Goal: Task Accomplishment & Management: Complete application form

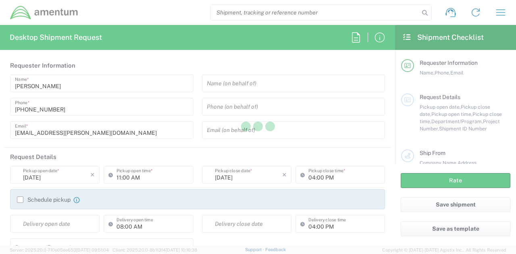
type input "United States"
type input "3566.07.0152.CUAS.CUAS.5000.CF"
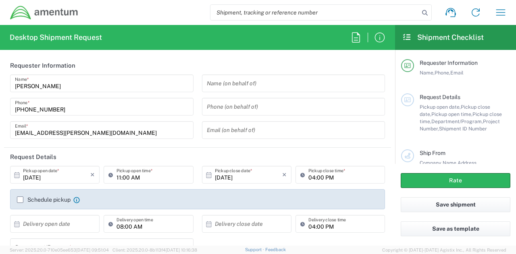
drag, startPoint x: 20, startPoint y: 201, endPoint x: 43, endPoint y: 199, distance: 22.6
click at [20, 201] on label "Schedule pickup" at bounding box center [44, 200] width 54 height 6
click at [20, 200] on input "Schedule pickup" at bounding box center [20, 200] width 0 height 0
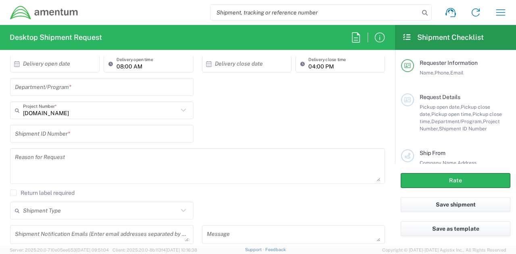
scroll to position [201, 0]
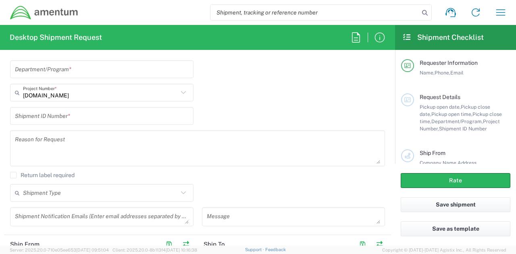
click at [81, 72] on input "text" at bounding box center [102, 69] width 174 height 14
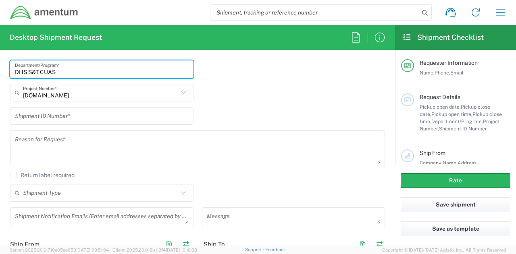
type input "DHS S&T CUAS"
click at [153, 124] on div "Shipment ID Number *" at bounding box center [101, 116] width 183 height 18
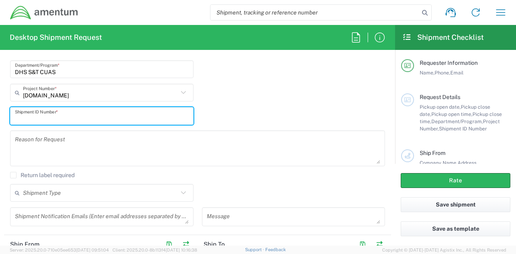
click at [157, 118] on input "text" at bounding box center [102, 116] width 174 height 14
type input "2061 CUAS"
click at [159, 140] on textarea at bounding box center [197, 148] width 365 height 31
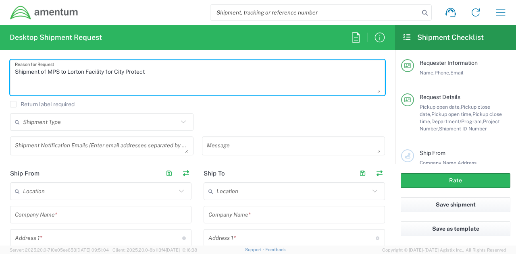
scroll to position [282, 0]
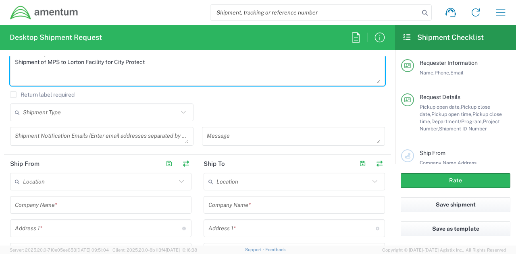
type textarea "Shipment of MPS to Lorton Facility for City Protect"
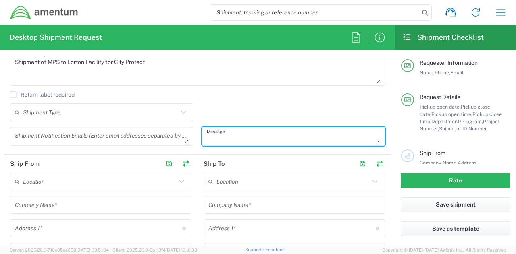
click at [228, 133] on textarea at bounding box center [294, 136] width 174 height 14
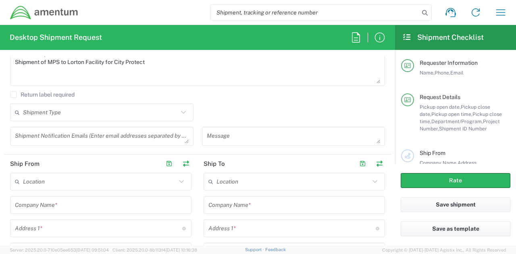
click at [247, 136] on textarea at bounding box center [294, 136] width 174 height 14
paste textarea "Please use the following contact information if pickup window exceeds selected …"
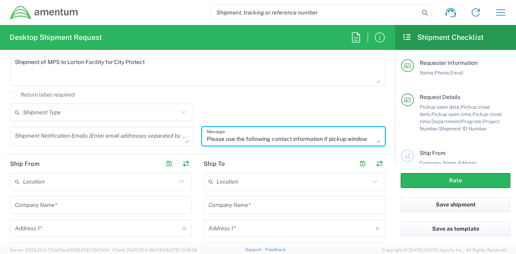
scroll to position [58, 0]
paste textarea "Please use the following contact information if pickup window exceeds selected …"
click at [247, 131] on textarea "Please use the following contact information if pickup window exceeds selected …" at bounding box center [294, 136] width 174 height 14
paste textarea "Please use the following contact information if pickup window exceeds selected …"
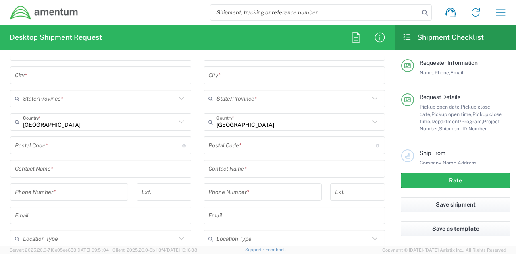
scroll to position [483, 0]
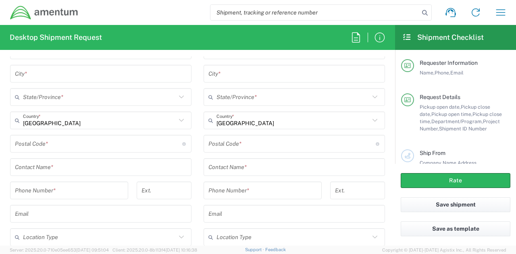
type textarea "Please use the following contact information if pickup window exceeds selected …"
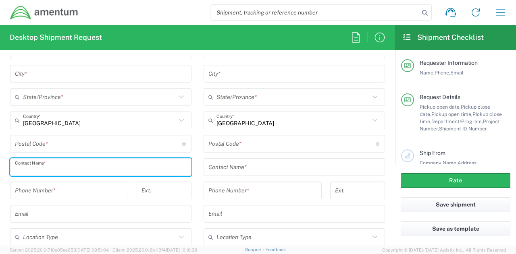
click at [67, 166] on input "text" at bounding box center [101, 167] width 172 height 14
type input "[PERSON_NAME]"
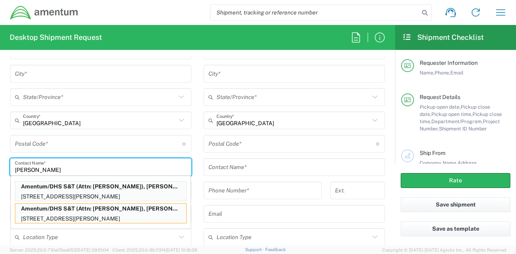
type input "Amentum/DHS S&T"
type input "33 J. Christopher Stevens Way"
type input "Summit Point"
type input "[US_STATE]"
type input "25446"
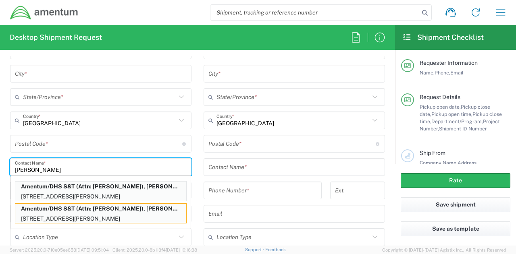
type input "Attn: [PERSON_NAME]"
type input "[PHONE_NUMBER]"
type input "[PERSON_NAME][EMAIL_ADDRESS][PERSON_NAME][DOMAIN_NAME]"
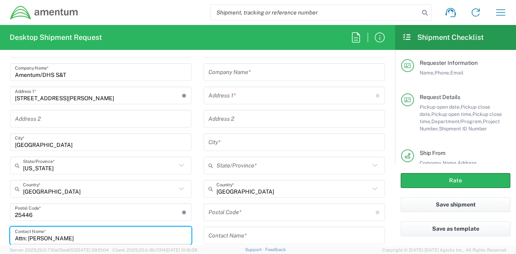
scroll to position [403, 0]
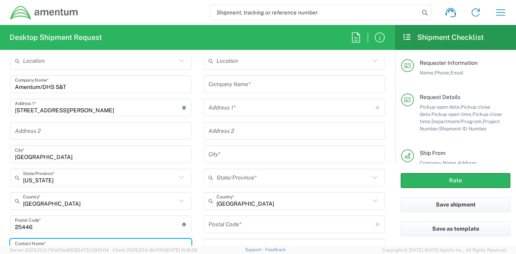
type input "Attn: [PERSON_NAME]"
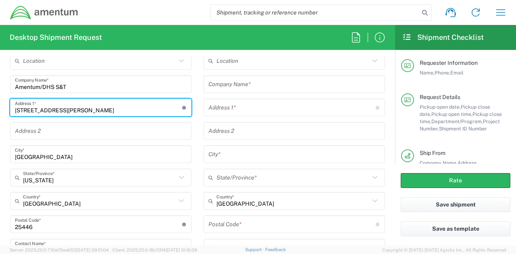
click at [105, 107] on input "33 J. Christopher Stevens Way" at bounding box center [98, 108] width 167 height 14
type input "[STREET_ADDRESS]"
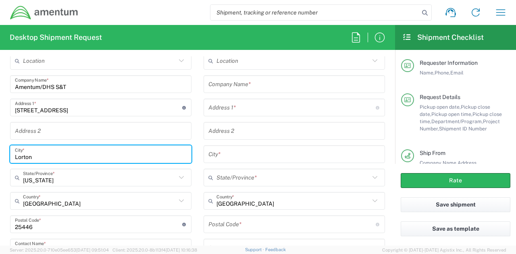
type input "Lorton"
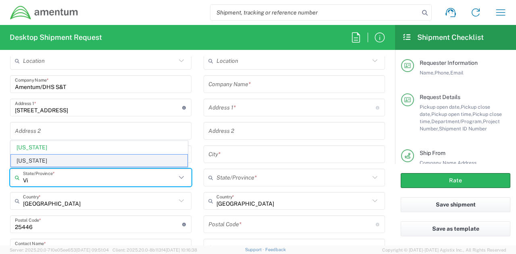
click at [48, 160] on span "[US_STATE]" at bounding box center [99, 161] width 176 height 12
type input "[US_STATE]"
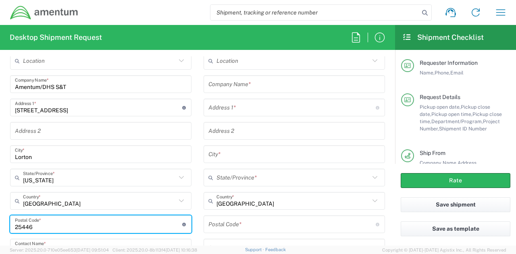
click at [65, 221] on input "undefined" at bounding box center [98, 225] width 167 height 14
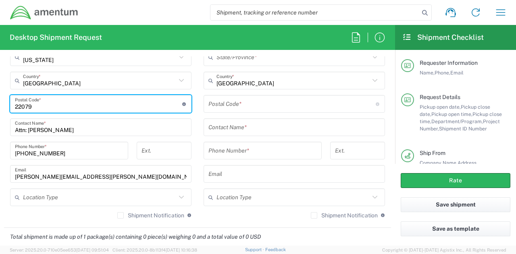
scroll to position [524, 0]
type input "22079"
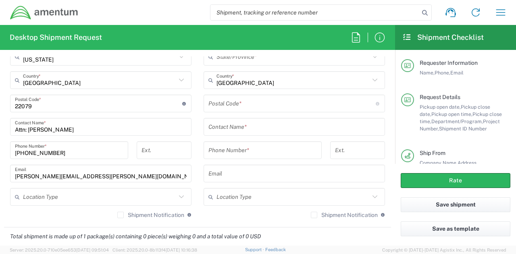
click at [177, 192] on icon at bounding box center [181, 197] width 10 height 10
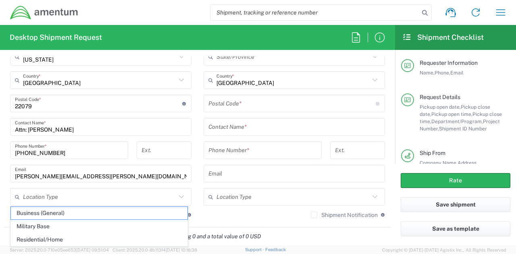
click at [182, 195] on icon at bounding box center [181, 197] width 10 height 10
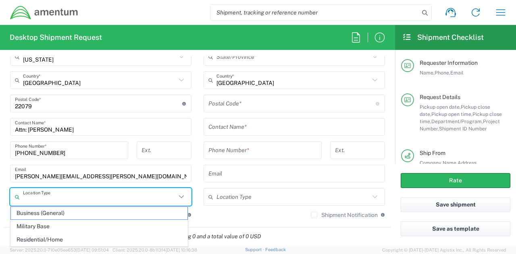
click at [291, 218] on div "Shipment Notification If checked, a shipment notification email will be sent to…" at bounding box center [293, 217] width 181 height 13
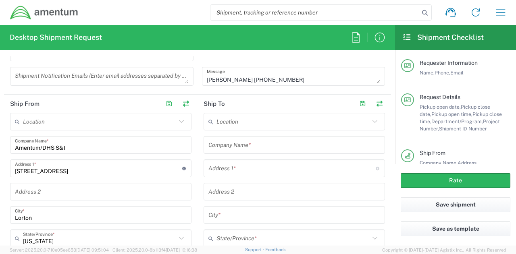
scroll to position [322, 0]
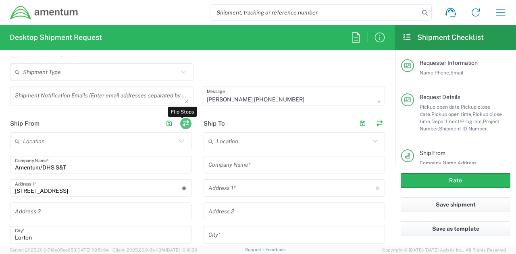
click at [184, 121] on button "button" at bounding box center [185, 123] width 11 height 11
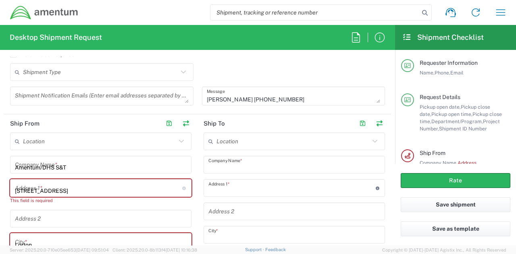
type input "Amentum/DHS S&T"
type input "[STREET_ADDRESS]"
type input "Lorton"
type input "[US_STATE]"
type input "22079"
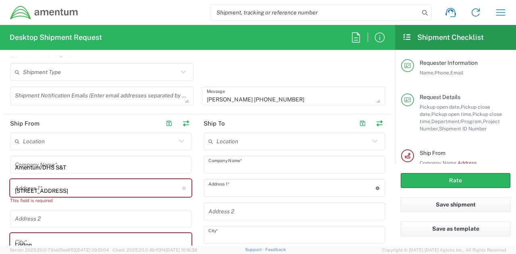
type input "Attn: [PERSON_NAME]"
type input "[PHONE_NUMBER]"
type input "[PERSON_NAME][EMAIL_ADDRESS][PERSON_NAME][DOMAIN_NAME]"
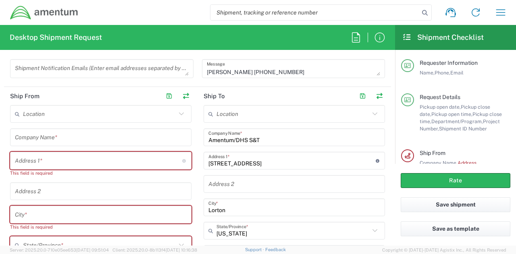
scroll to position [363, 0]
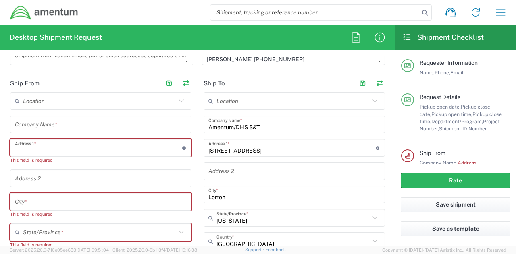
click at [95, 145] on input "text" at bounding box center [98, 148] width 167 height 14
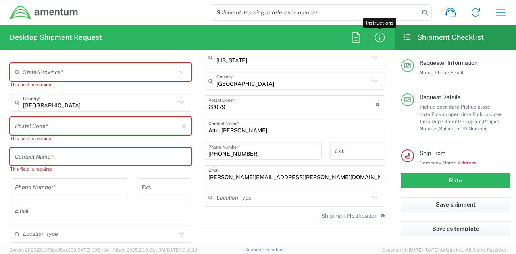
scroll to position [524, 0]
click at [58, 151] on input "text" at bounding box center [101, 156] width 172 height 14
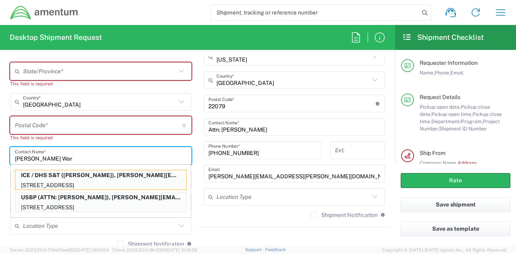
type input "[PERSON_NAME]"
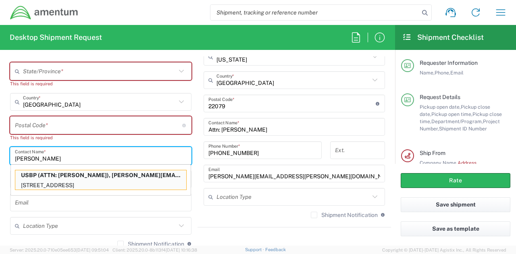
type input "USBP"
type input "[STREET_ADDRESS]"
type input "Tuscon"
type input "[US_STATE]"
type input "85756"
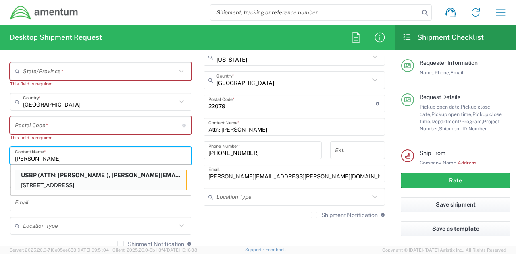
type input "ATTN: [PERSON_NAME]"
type input "[PHONE_NUMBER]"
type input "[PERSON_NAME][EMAIL_ADDRESS][PERSON_NAME][DOMAIN_NAME]"
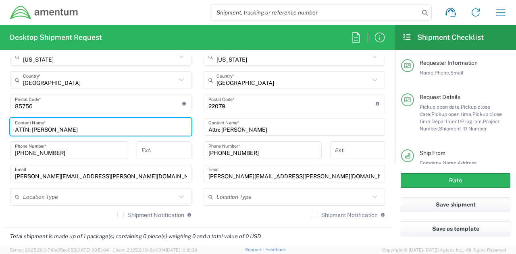
scroll to position [509, 0]
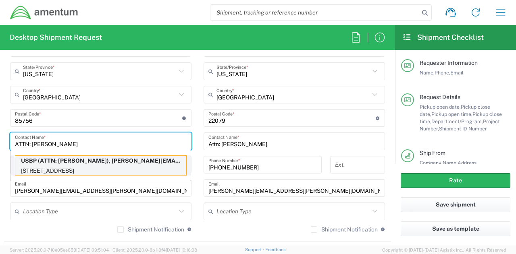
type input "ATTN: [PERSON_NAME]"
click at [89, 164] on p "USBP (ATTN: [PERSON_NAME]), [PERSON_NAME][EMAIL_ADDRESS][PERSON_NAME][DOMAIN_NA…" at bounding box center [100, 161] width 171 height 10
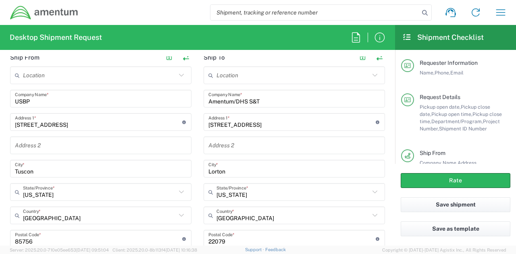
scroll to position [348, 0]
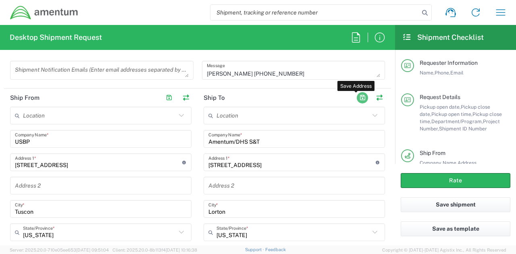
click at [356, 100] on button "button" at bounding box center [361, 97] width 11 height 11
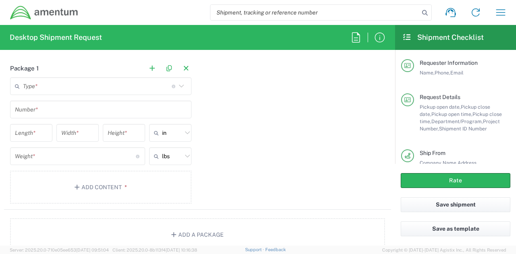
scroll to position [711, 0]
click at [102, 83] on input "text" at bounding box center [97, 86] width 149 height 14
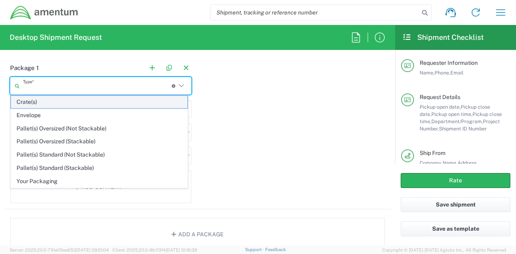
type input "1"
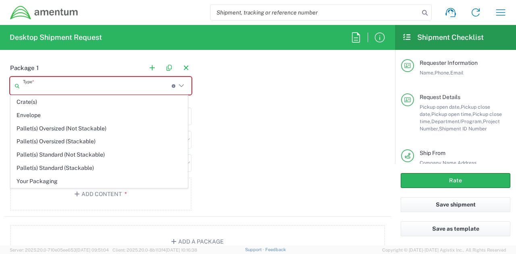
drag, startPoint x: 54, startPoint y: 178, endPoint x: 54, endPoint y: 159, distance: 18.5
click at [54, 178] on span "Your Packaging" at bounding box center [99, 181] width 176 height 12
type input "Your Packaging"
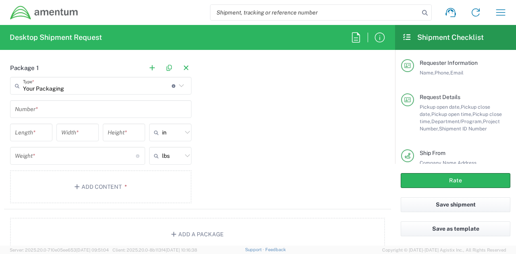
click at [49, 111] on input "text" at bounding box center [101, 109] width 172 height 14
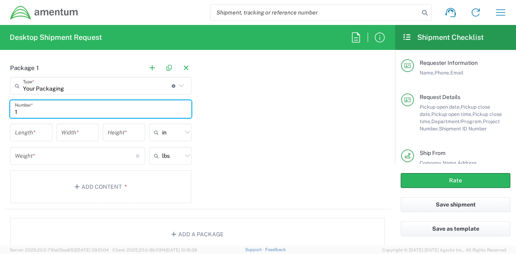
type input "1"
click at [39, 133] on input "number" at bounding box center [31, 133] width 33 height 14
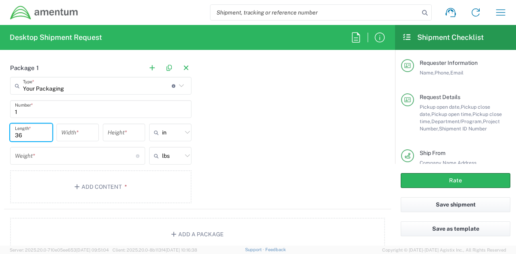
type input "36"
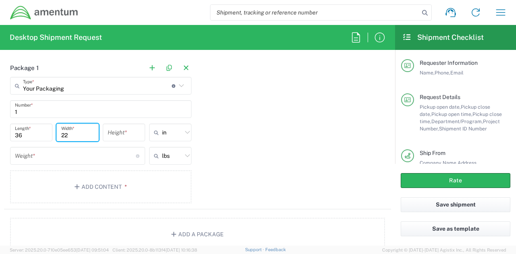
type input "22"
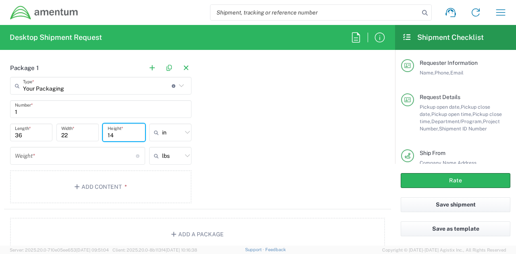
type input "14"
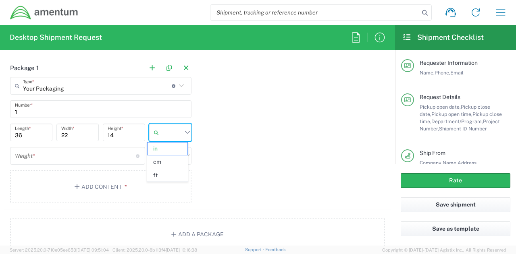
type input "in"
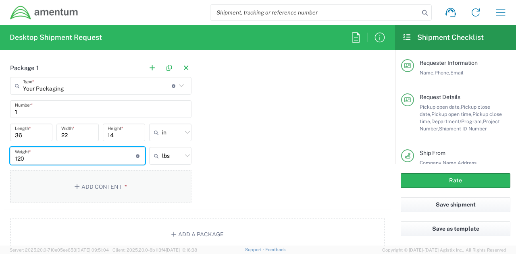
type input "120"
click at [81, 185] on button "Add Content *" at bounding box center [100, 186] width 181 height 33
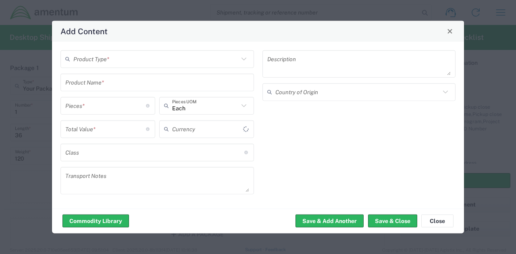
type input "US Dollar"
click at [243, 60] on icon at bounding box center [243, 59] width 10 height 10
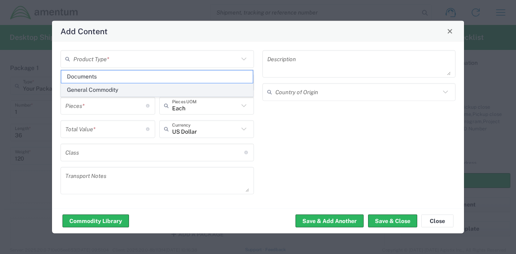
click at [138, 87] on span "General Commodity" at bounding box center [157, 90] width 192 height 12
type input "General Commodity"
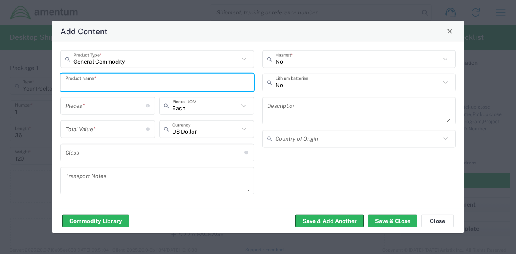
click at [138, 78] on input "text" at bounding box center [157, 82] width 184 height 14
type input "[PERSON_NAME] Radar MPS"
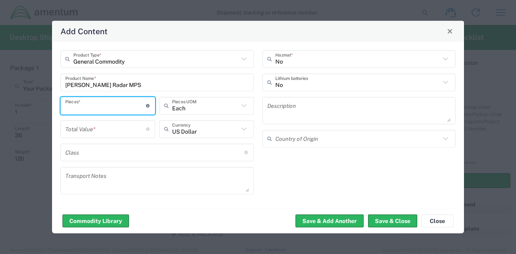
click at [121, 103] on input "number" at bounding box center [105, 106] width 81 height 14
type input "1"
click at [121, 137] on div "Total Value * Total value of all the pieces" at bounding box center [107, 129] width 95 height 18
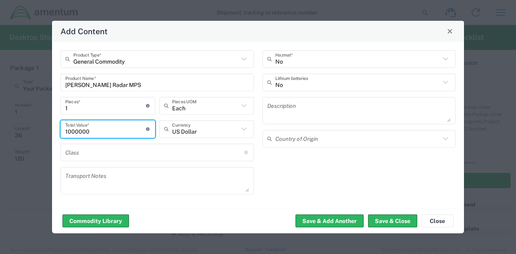
type input "1000000"
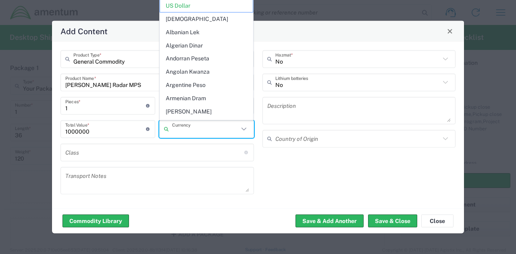
click at [122, 133] on input "1000000" at bounding box center [105, 129] width 81 height 14
type input "US Dollar"
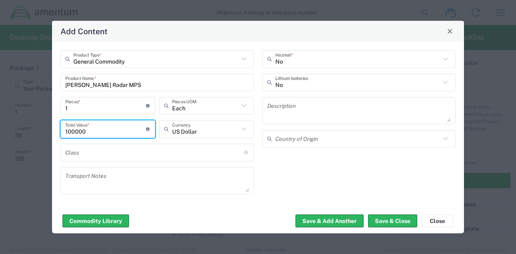
type input "100000"
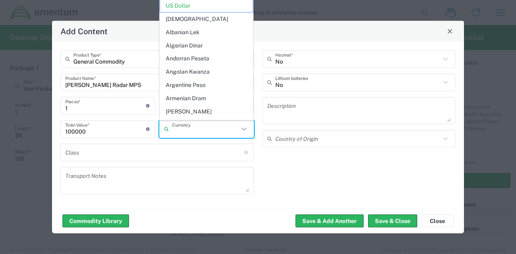
type input "US Dollar"
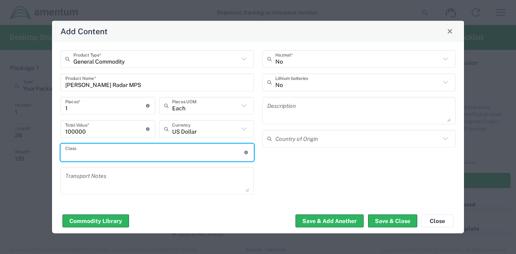
click at [171, 173] on textarea at bounding box center [157, 180] width 184 height 23
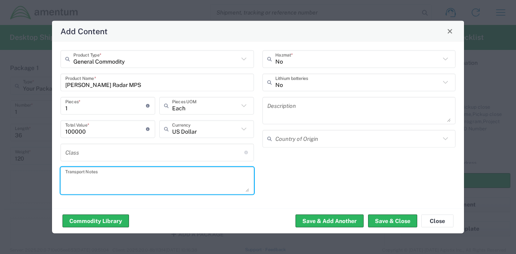
paste textarea "Please use the following contact information if pickup window exceeds selected …"
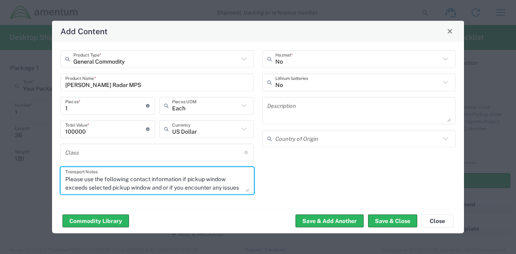
scroll to position [50, 0]
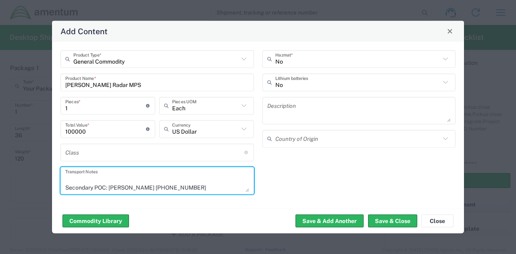
type textarea "Please use the following contact information if pickup window exceeds selected …"
click at [329, 109] on textarea at bounding box center [359, 110] width 184 height 23
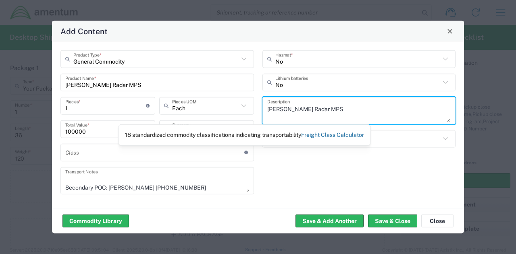
type textarea "[PERSON_NAME] Radar MPS"
click at [310, 138] on link "Freight Class Calculator" at bounding box center [332, 134] width 63 height 6
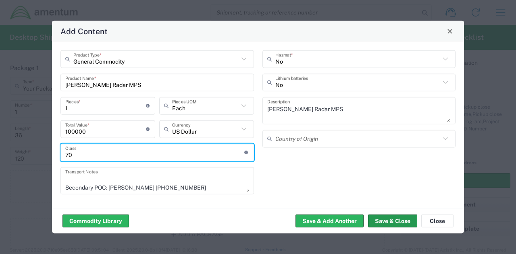
type input "70"
click at [396, 220] on button "Save & Close" at bounding box center [392, 221] width 49 height 13
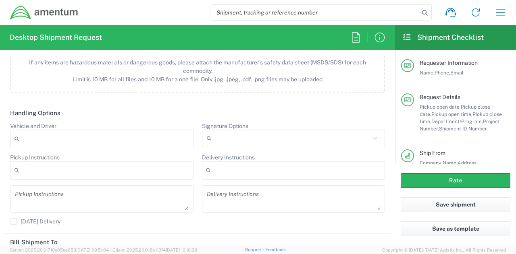
scroll to position [1097, 0]
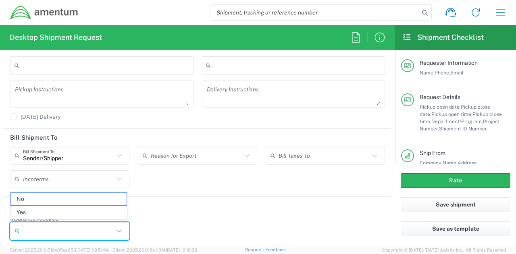
click at [67, 232] on input "Insurance required" at bounding box center [68, 231] width 91 height 13
type input "1000"
click at [156, 223] on div "Insurance required 1000 No Results Found" at bounding box center [197, 230] width 383 height 31
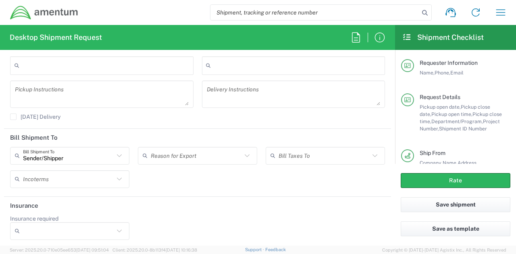
click at [89, 228] on input "Insurance required" at bounding box center [68, 231] width 91 height 13
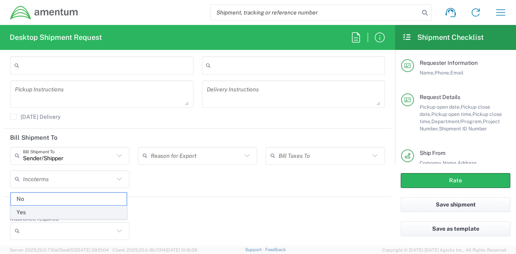
click at [60, 215] on span "Yes" at bounding box center [69, 212] width 116 height 12
type input "Yes"
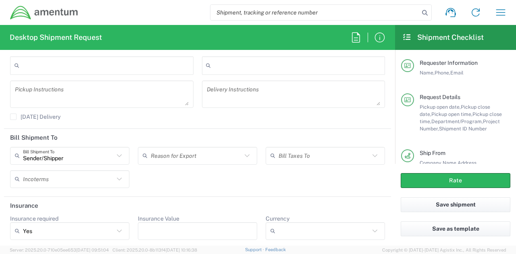
click at [155, 227] on input "Insurance Value" at bounding box center [198, 231] width 110 height 13
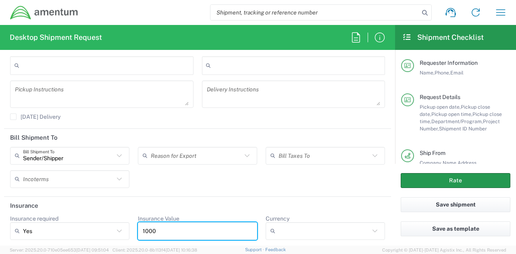
type input "1000"
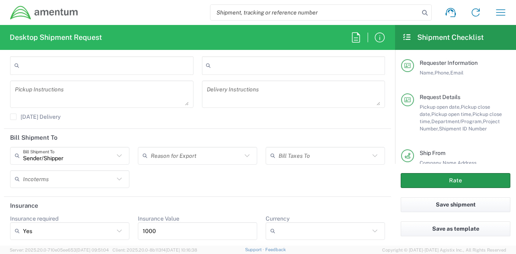
click at [437, 182] on button "Rate" at bounding box center [455, 180] width 110 height 15
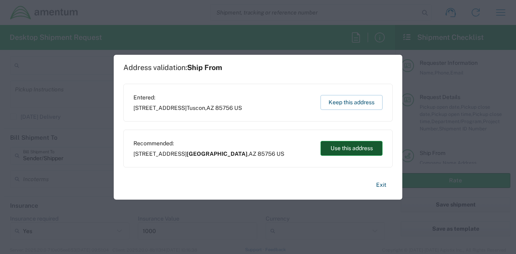
click at [343, 148] on button "Use this address" at bounding box center [351, 148] width 62 height 15
type input "[GEOGRAPHIC_DATA]"
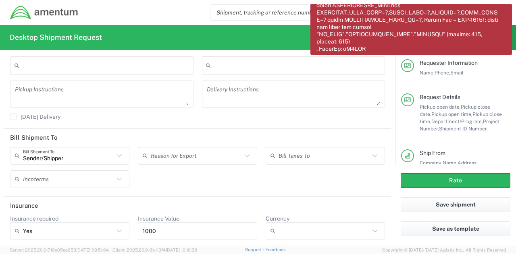
scroll to position [0, 0]
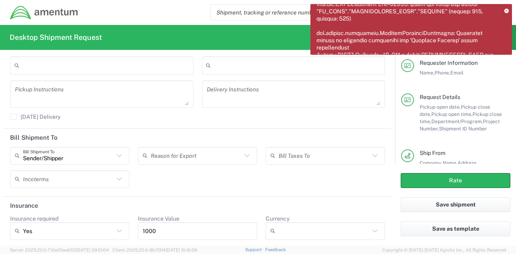
click at [504, 10] on icon at bounding box center [506, 10] width 4 height 4
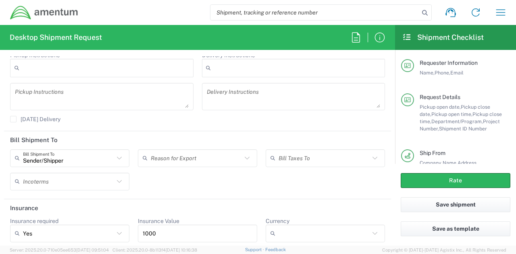
scroll to position [1097, 0]
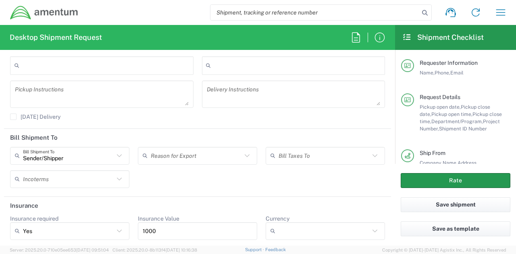
click at [471, 182] on button "Rate" at bounding box center [455, 180] width 110 height 15
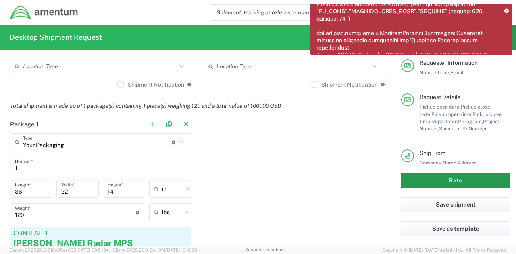
scroll to position [614, 0]
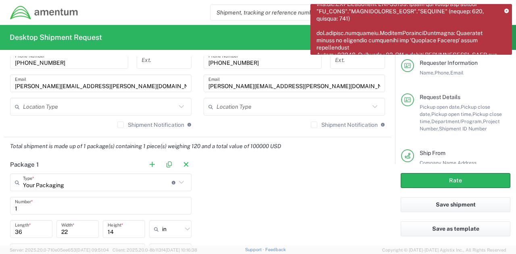
click at [117, 126] on label "Shipment Notification" at bounding box center [150, 125] width 67 height 6
click at [120, 125] on input "Shipment Notification" at bounding box center [120, 125] width 0 height 0
click at [311, 123] on label "Shipment Notification" at bounding box center [344, 125] width 67 height 6
click at [314, 125] on input "Shipment Notification" at bounding box center [314, 125] width 0 height 0
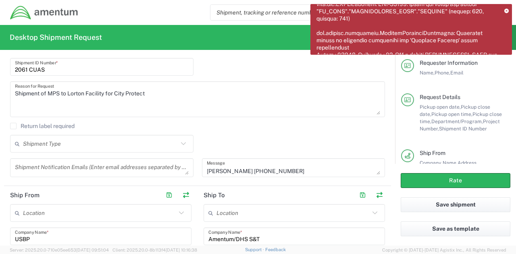
scroll to position [251, 0]
click at [180, 141] on icon at bounding box center [183, 143] width 10 height 10
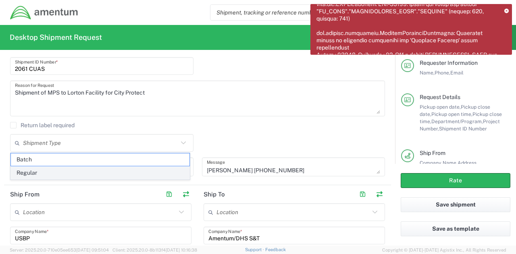
click at [51, 171] on span "Regular" at bounding box center [100, 173] width 178 height 12
type input "Regular"
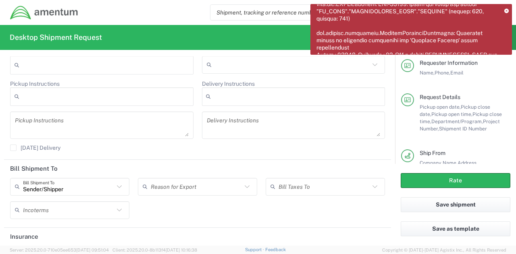
scroll to position [1097, 0]
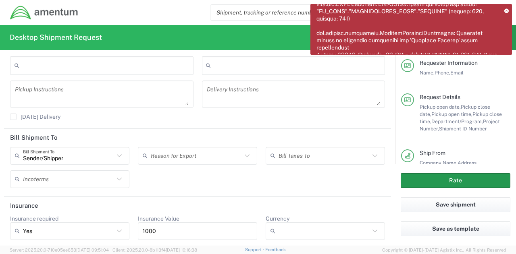
click at [440, 179] on button "Rate" at bounding box center [455, 180] width 110 height 15
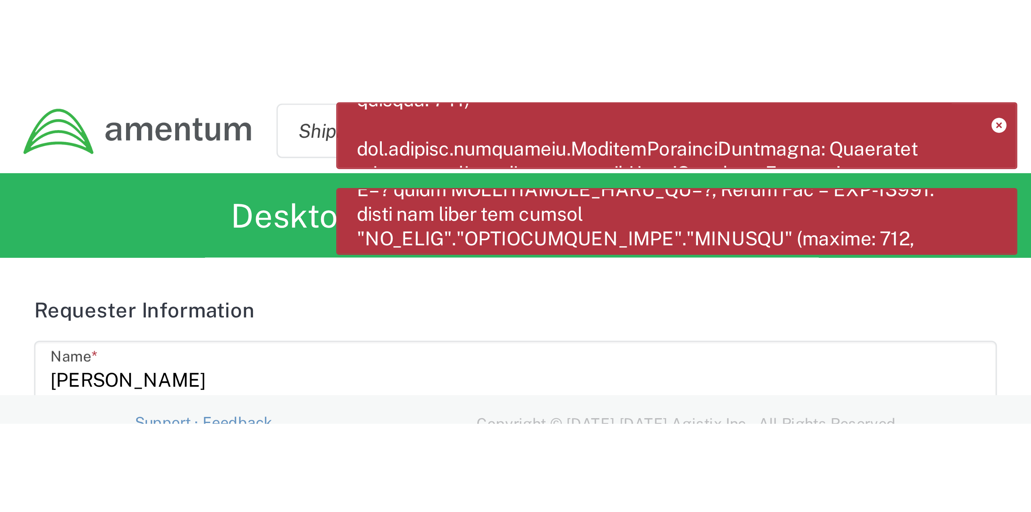
scroll to position [46, 0]
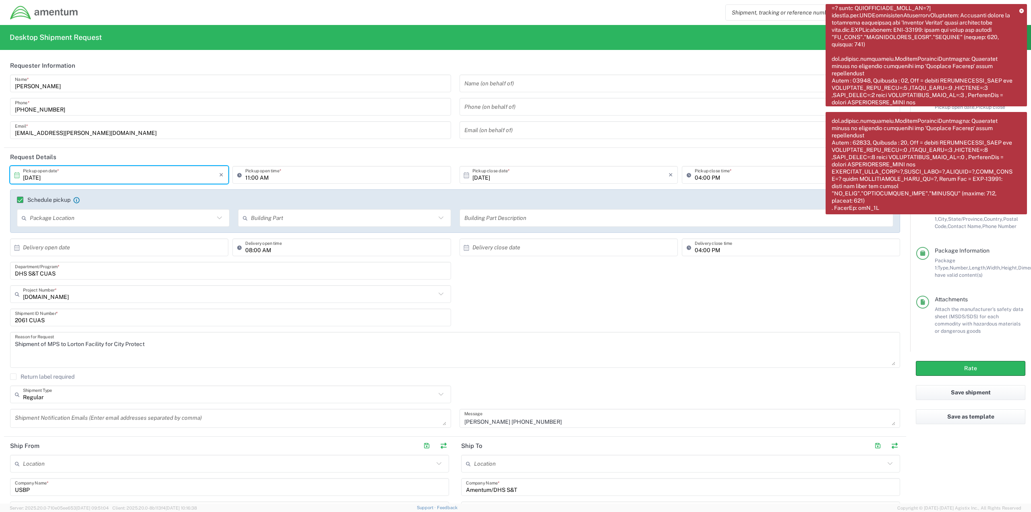
click at [184, 175] on input "[DATE]" at bounding box center [121, 175] width 196 height 14
click at [106, 254] on span "30" at bounding box center [109, 259] width 12 height 11
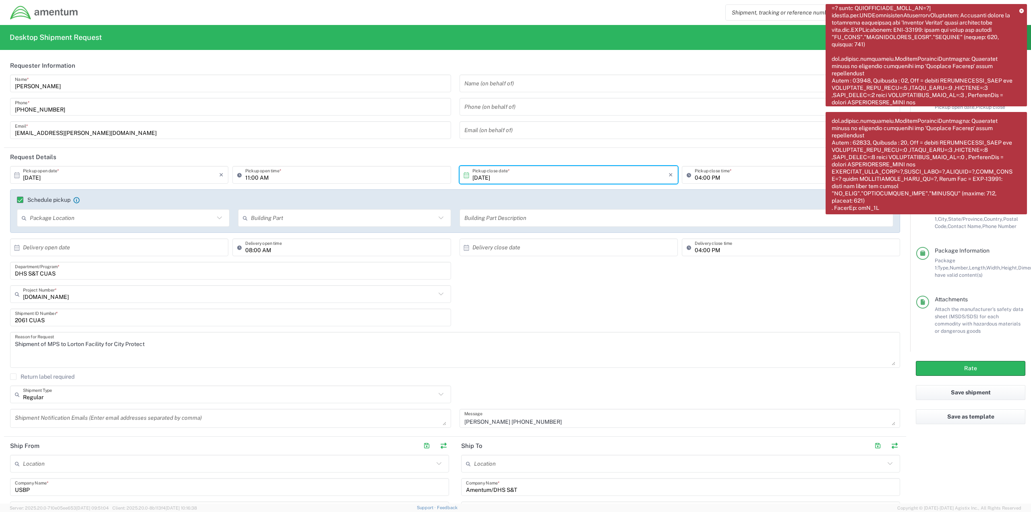
click at [515, 254] on div "[DOMAIN_NAME] Project Number * [DOMAIN_NAME] 0915.E0002.02.000.2CE,LABOR ONLY O…" at bounding box center [455, 296] width 899 height 23
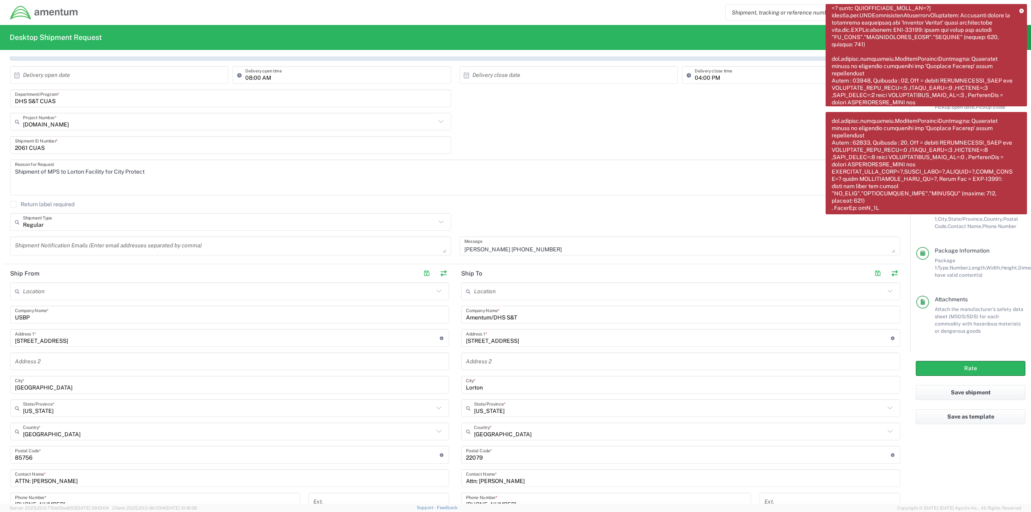
scroll to position [201, 0]
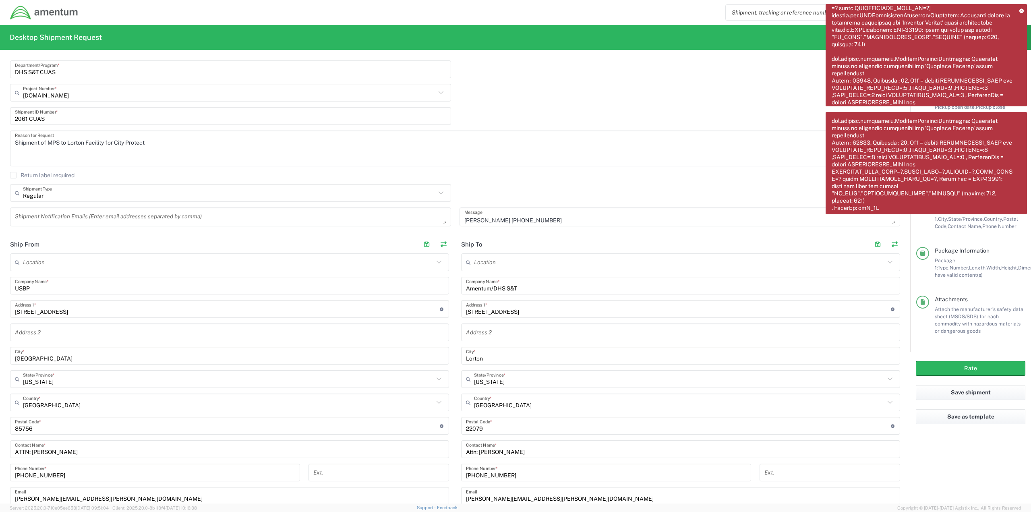
click at [515, 11] on icon at bounding box center [1021, 10] width 4 height 4
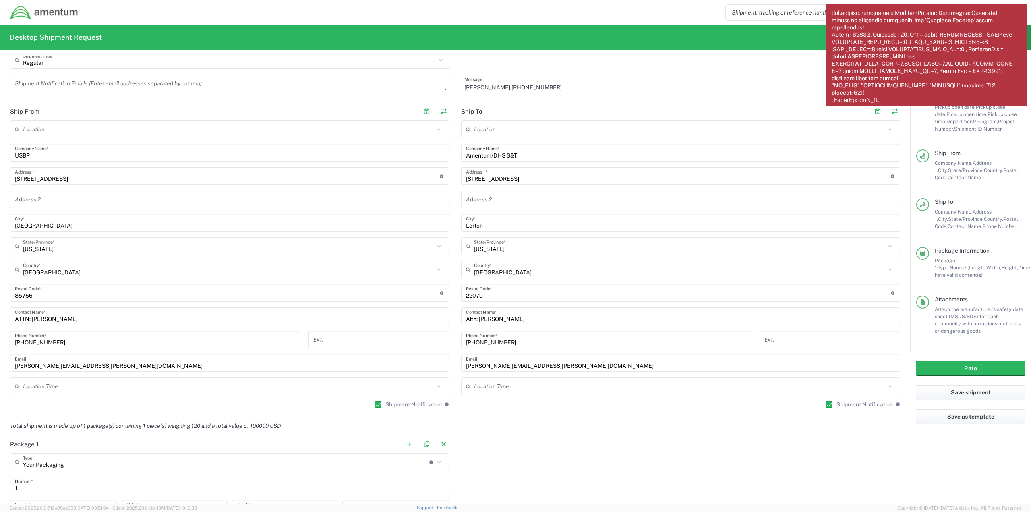
scroll to position [363, 0]
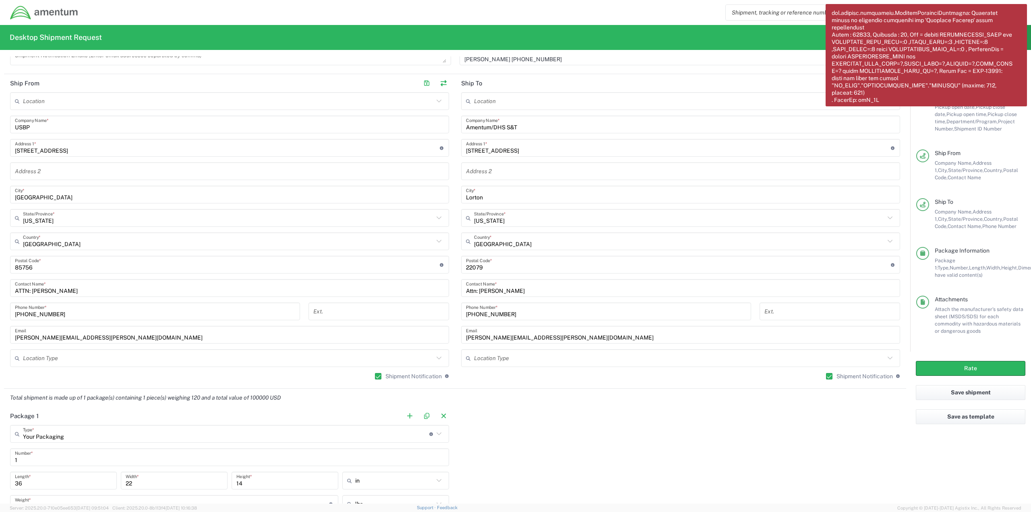
click at [47, 195] on input "[GEOGRAPHIC_DATA]" at bounding box center [229, 195] width 429 height 14
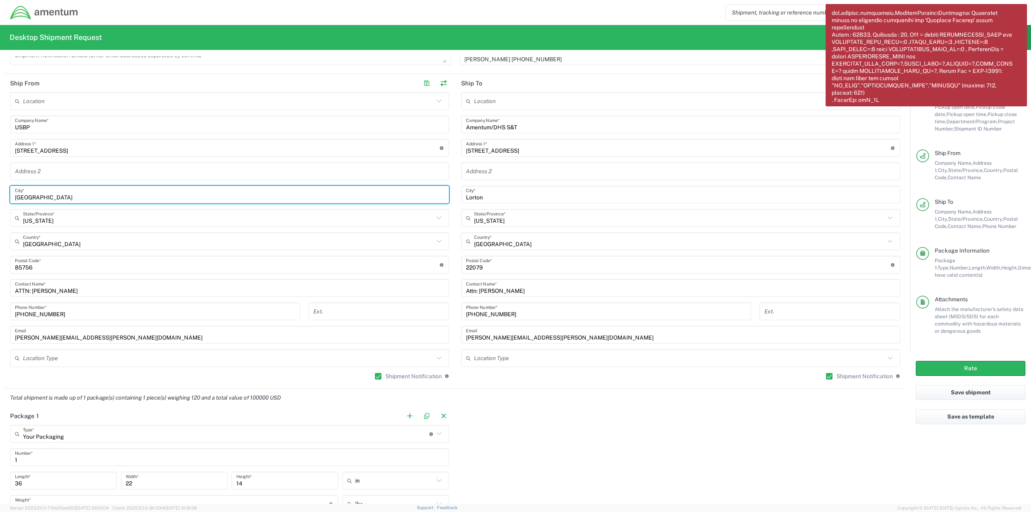
click at [515, 254] on div "Package 1 Your Packaging Type * Material used to package goods Crate(s) Envelop…" at bounding box center [455, 506] width 902 height 198
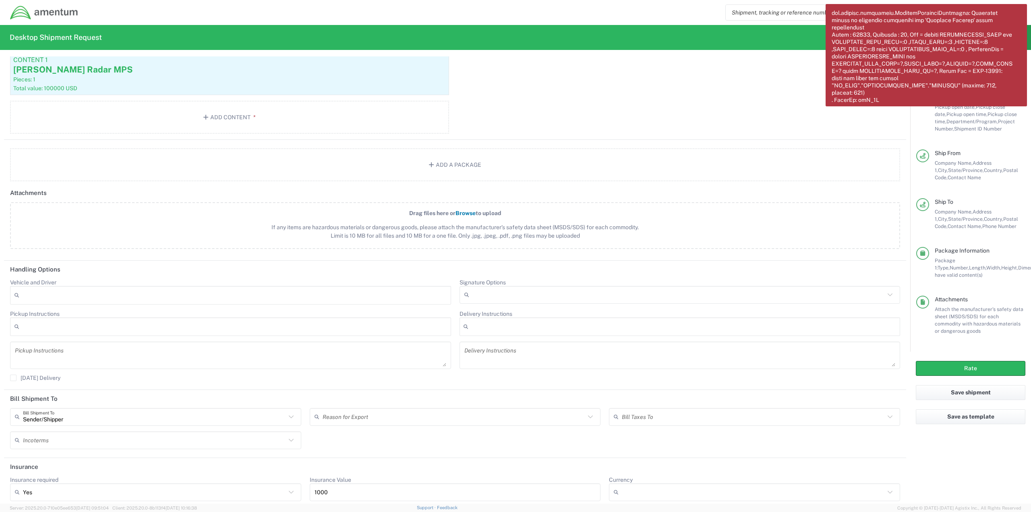
scroll to position [834, 0]
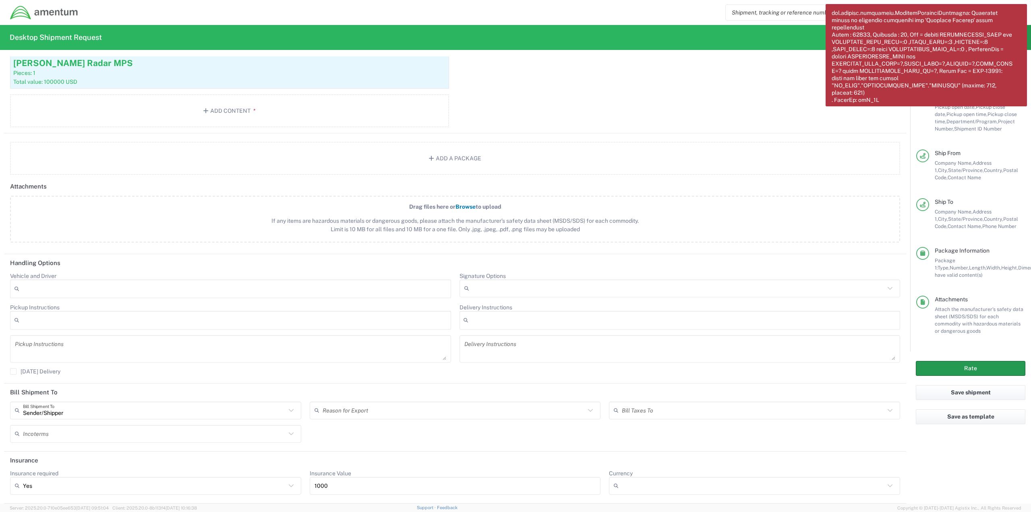
click at [515, 254] on button "Rate" at bounding box center [971, 368] width 110 height 15
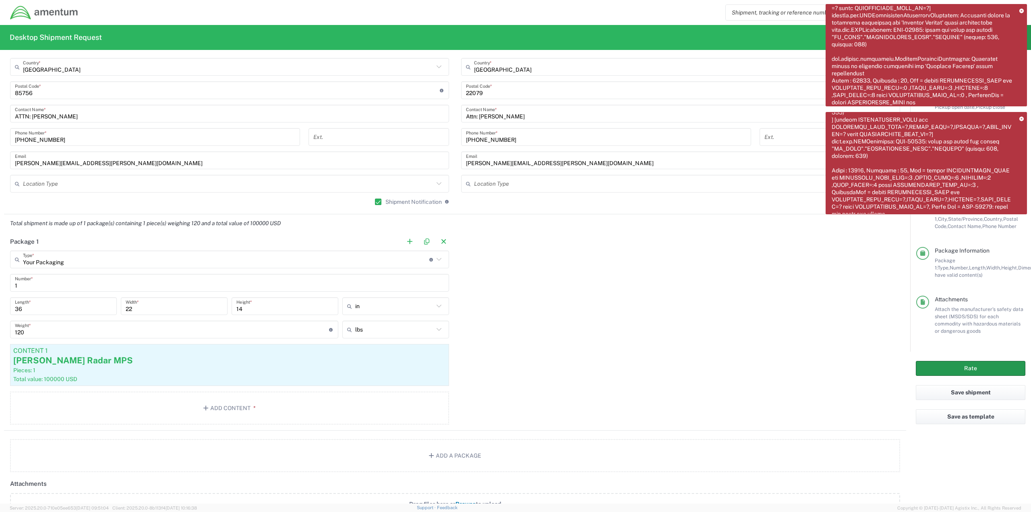
scroll to position [512, 0]
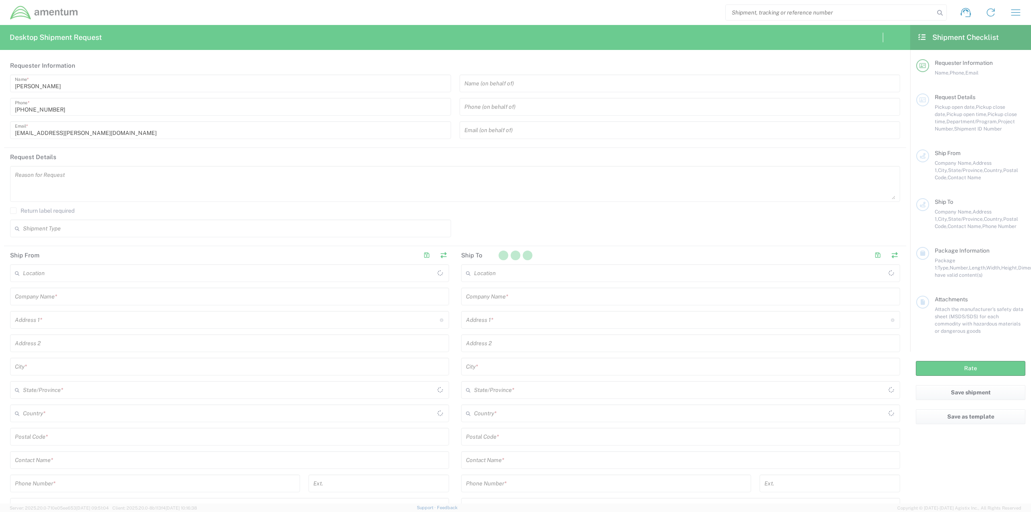
type input "[GEOGRAPHIC_DATA]"
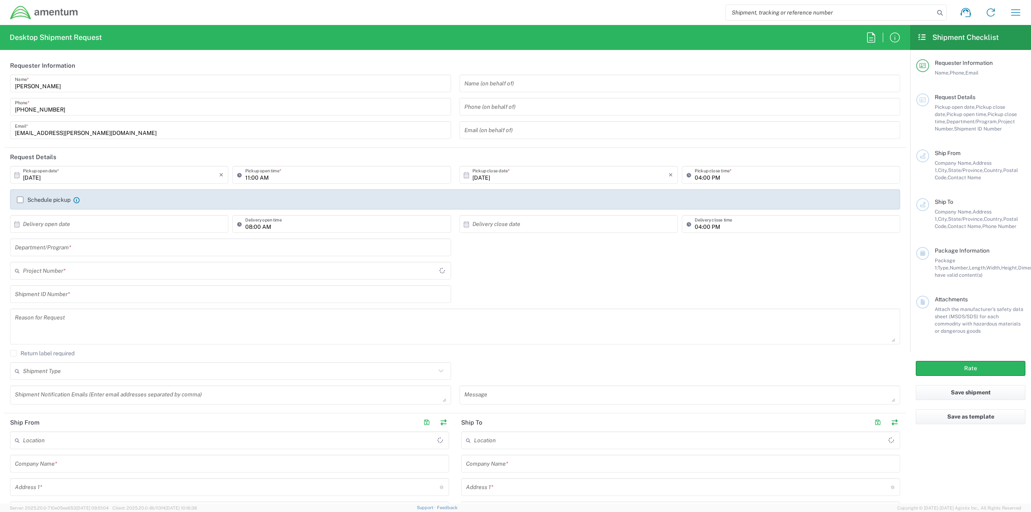
type input "[GEOGRAPHIC_DATA]"
type input "[DOMAIN_NAME]"
click at [23, 202] on label "Schedule pickup" at bounding box center [44, 200] width 54 height 6
click at [20, 200] on input "Schedule pickup" at bounding box center [20, 200] width 0 height 0
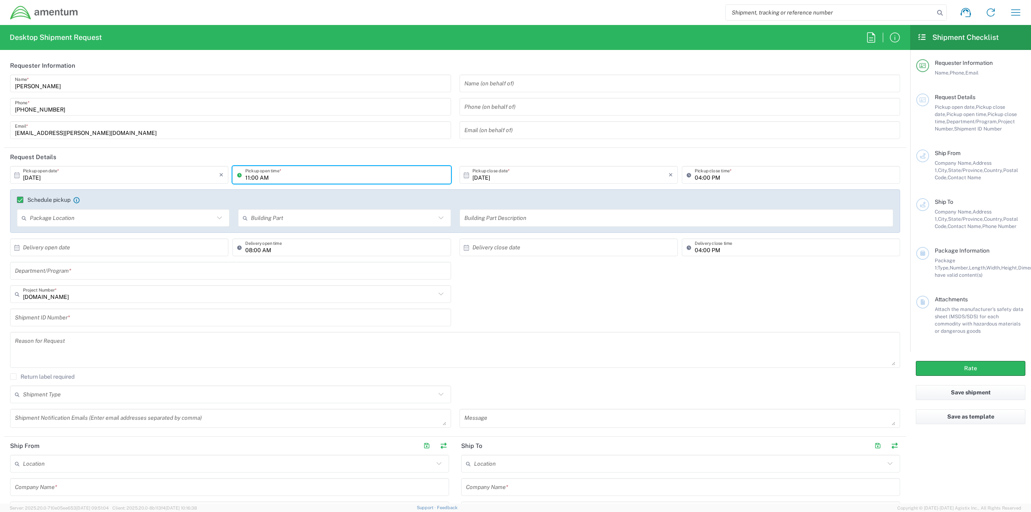
click at [289, 178] on input "11:00 AM" at bounding box center [345, 175] width 201 height 14
click at [545, 308] on div "[DOMAIN_NAME] Project Number * [DOMAIN_NAME] 0915.E0002.02.000.2CE,LABOR ONLY O…" at bounding box center [455, 296] width 899 height 23
click at [101, 267] on input "text" at bounding box center [230, 271] width 431 height 14
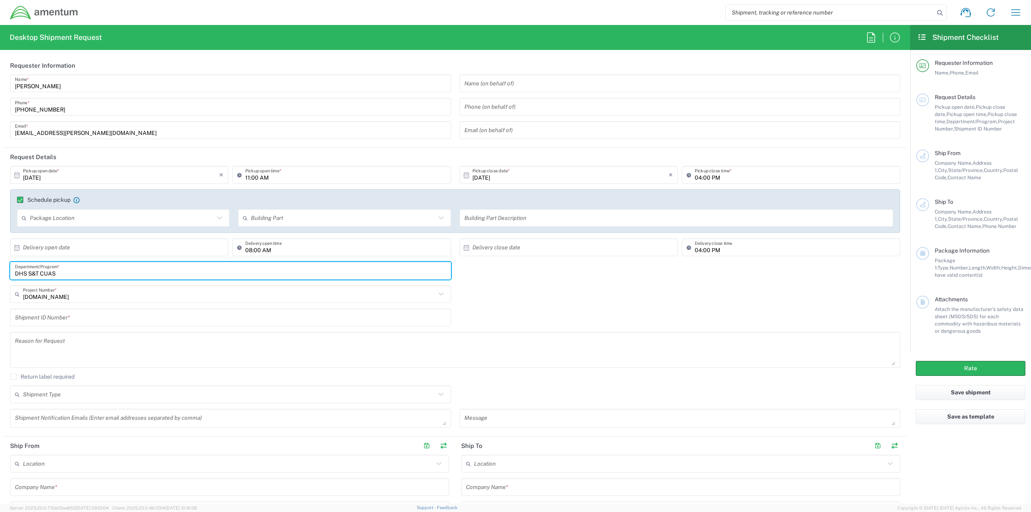
type input "DHS S&T CUAS"
click at [103, 314] on input "text" at bounding box center [230, 318] width 431 height 14
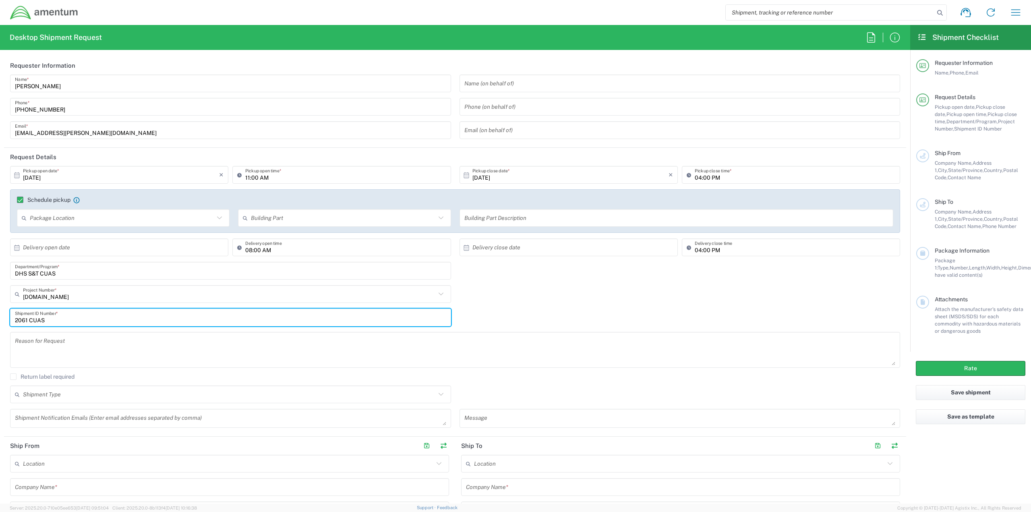
type input "2061 CUAS"
click at [114, 338] on textarea at bounding box center [455, 349] width 880 height 31
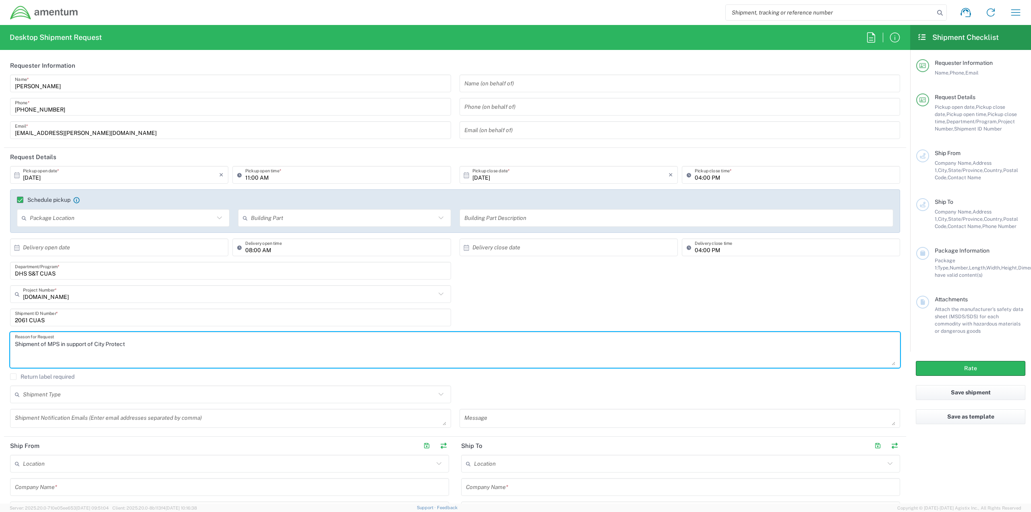
type textarea "Shipment of MPS in support of City Protect"
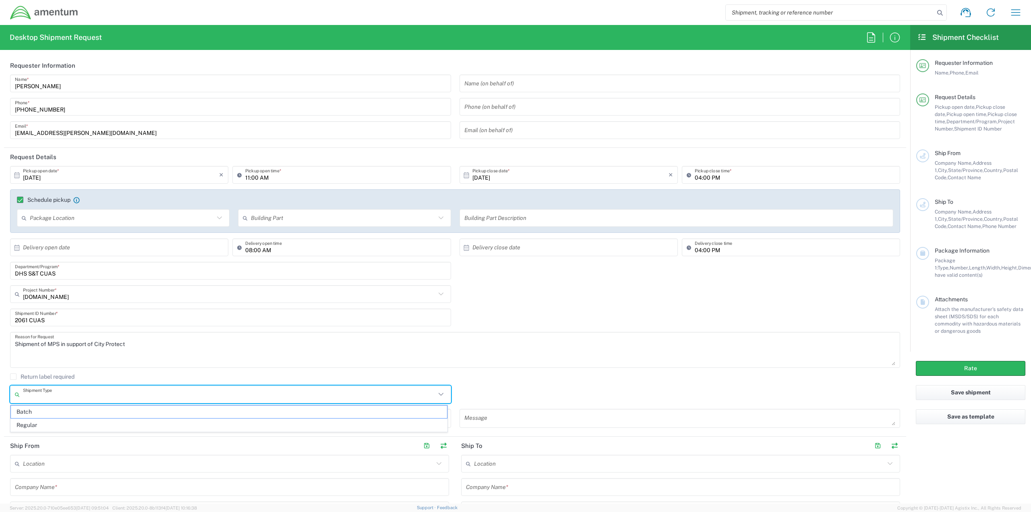
click at [240, 390] on input "text" at bounding box center [229, 394] width 413 height 14
click at [148, 419] on span "Regular" at bounding box center [229, 425] width 436 height 12
type input "Regular"
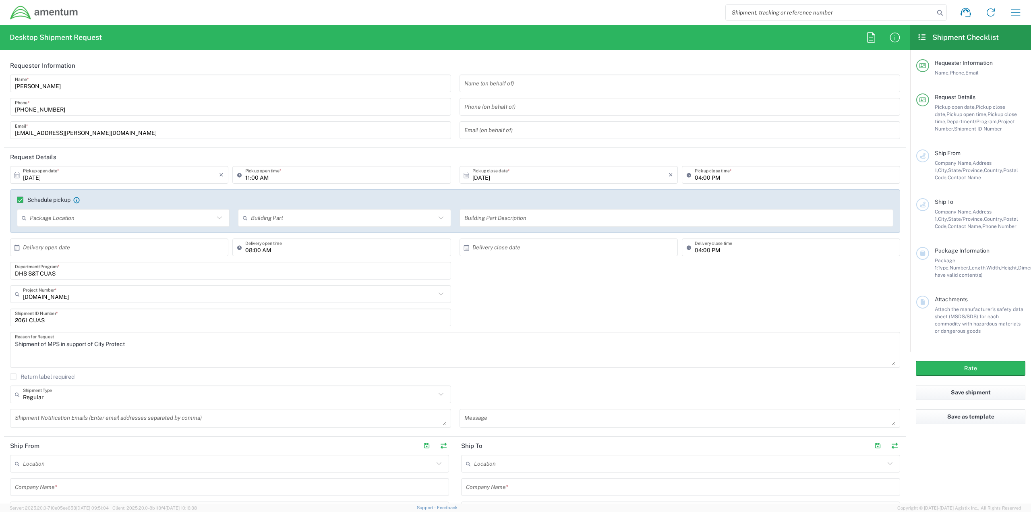
click at [574, 383] on div "Return label required" at bounding box center [455, 379] width 890 height 12
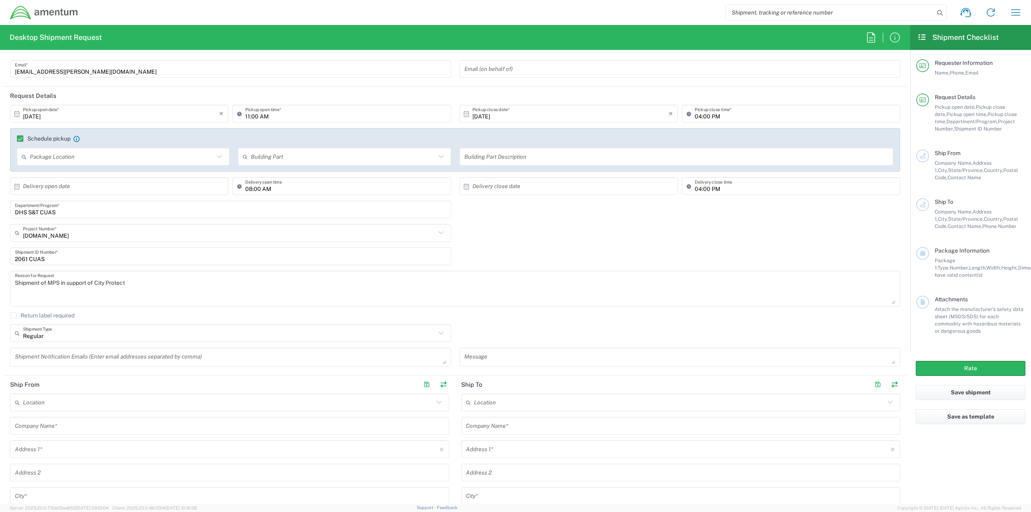
scroll to position [81, 0]
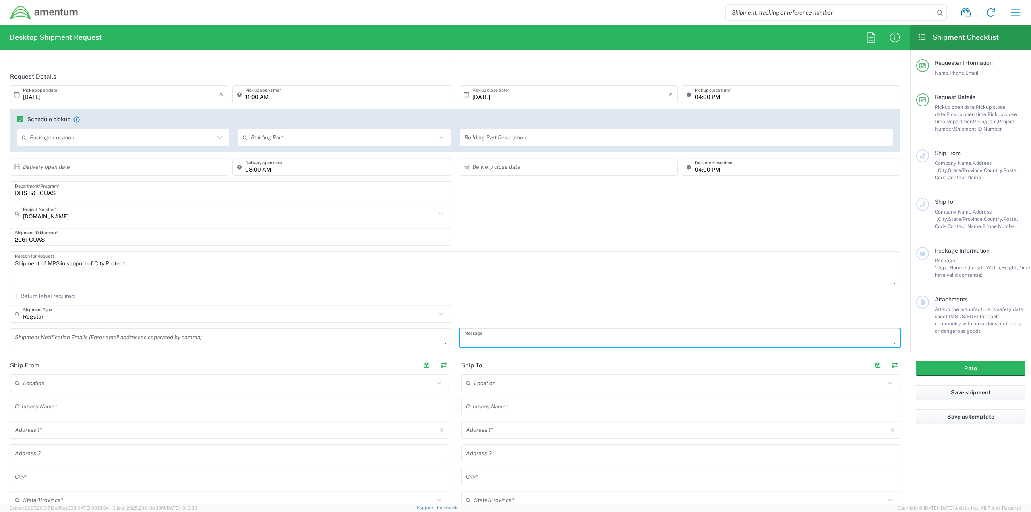
click at [514, 335] on textarea at bounding box center [679, 338] width 431 height 14
paste textarea "Please use the following contact information if pickup window exceeds selected …"
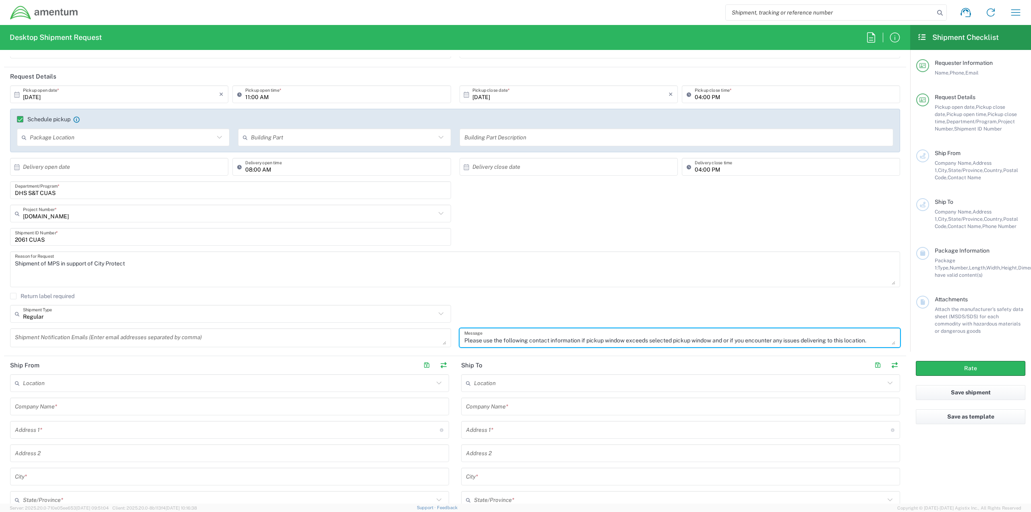
scroll to position [33, 0]
type textarea "Please use the following contact information if pickup window exceeds selected …"
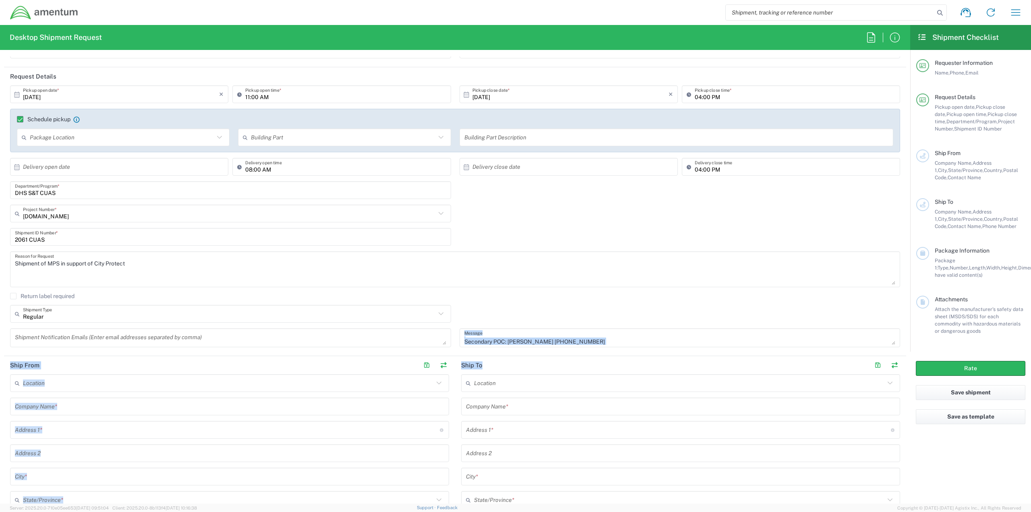
drag, startPoint x: 889, startPoint y: 344, endPoint x: 899, endPoint y: 361, distance: 19.1
click at [899, 361] on form "Requester Information [PERSON_NAME] Name * [PHONE_NUMBER] Phone * [PERSON_NAME]…" at bounding box center [455, 279] width 910 height 447
click at [890, 344] on div "Please use the following contact information if pickup window exceeds selected …" at bounding box center [680, 337] width 441 height 19
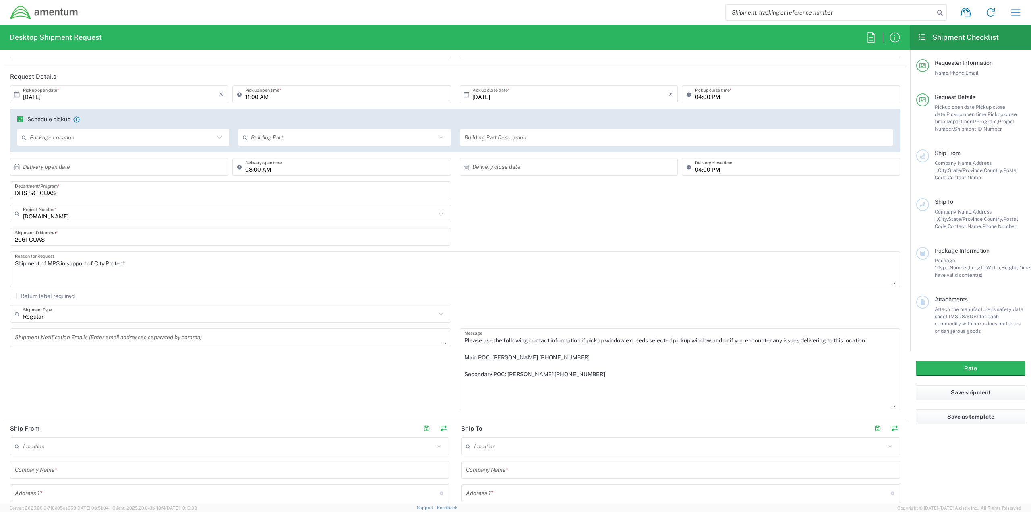
drag, startPoint x: 889, startPoint y: 342, endPoint x: 889, endPoint y: 405, distance: 63.2
click at [889, 405] on textarea "Please use the following contact information if pickup window exceeds selected …" at bounding box center [679, 369] width 431 height 77
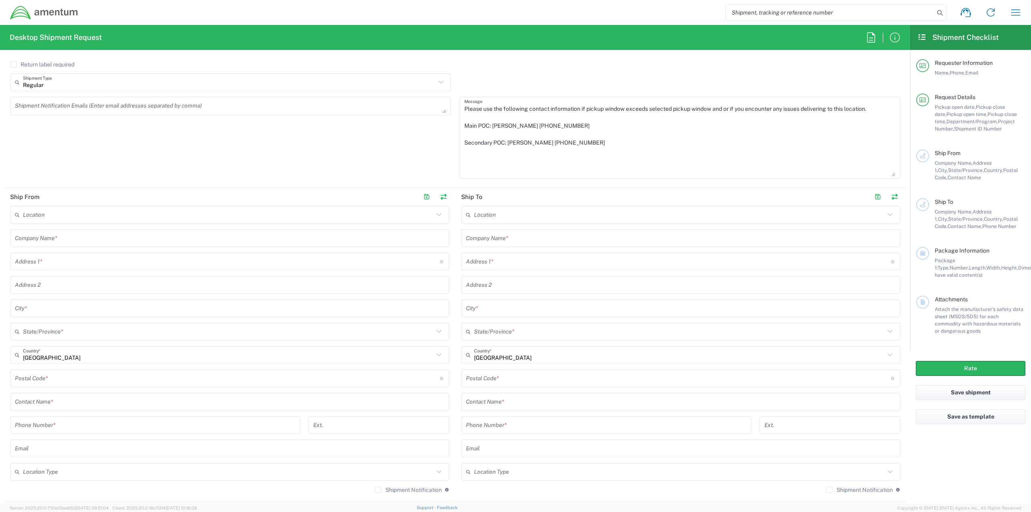
scroll to position [443, 0]
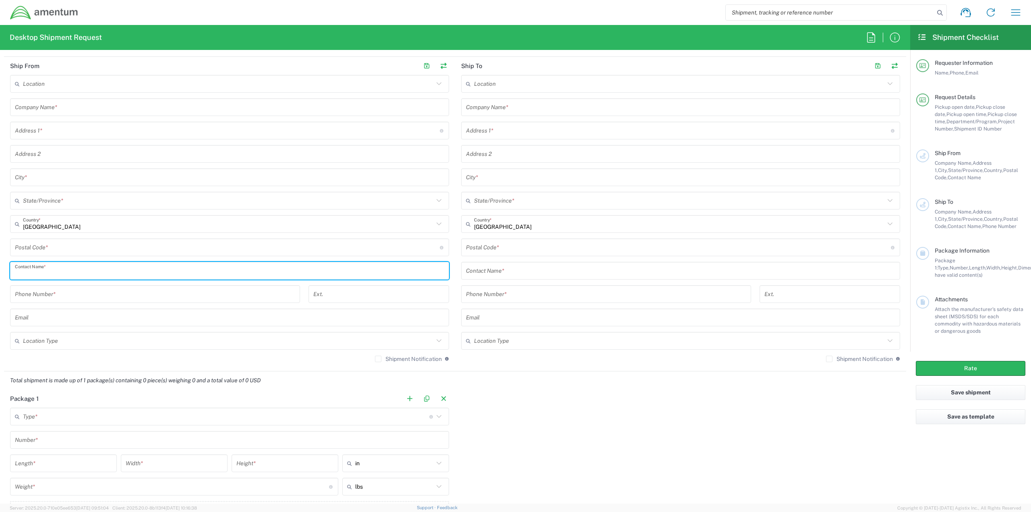
click at [37, 273] on input "text" at bounding box center [229, 271] width 429 height 14
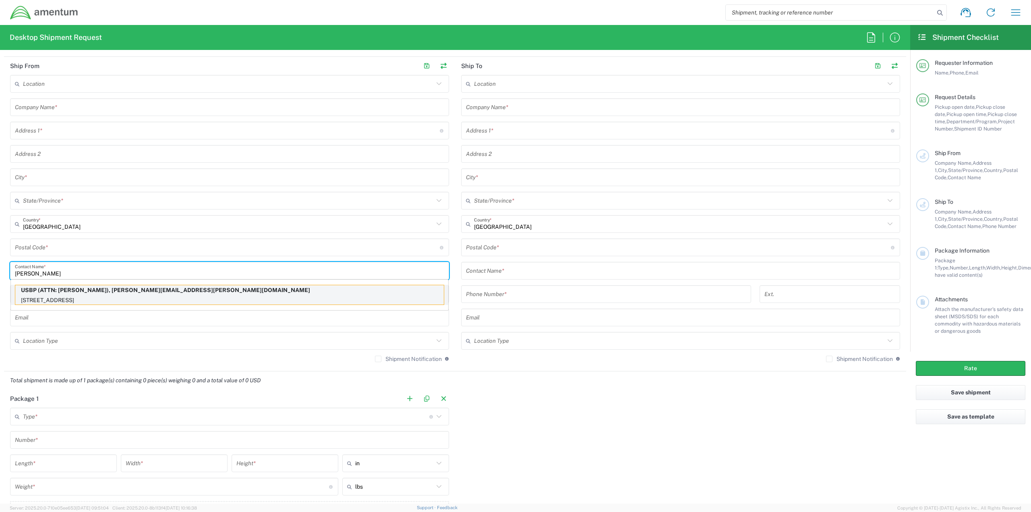
type input "[PERSON_NAME]"
click at [108, 296] on p "[STREET_ADDRESS]" at bounding box center [229, 300] width 429 height 10
type input "USBP"
type input "[STREET_ADDRESS]"
type input "Tuscon"
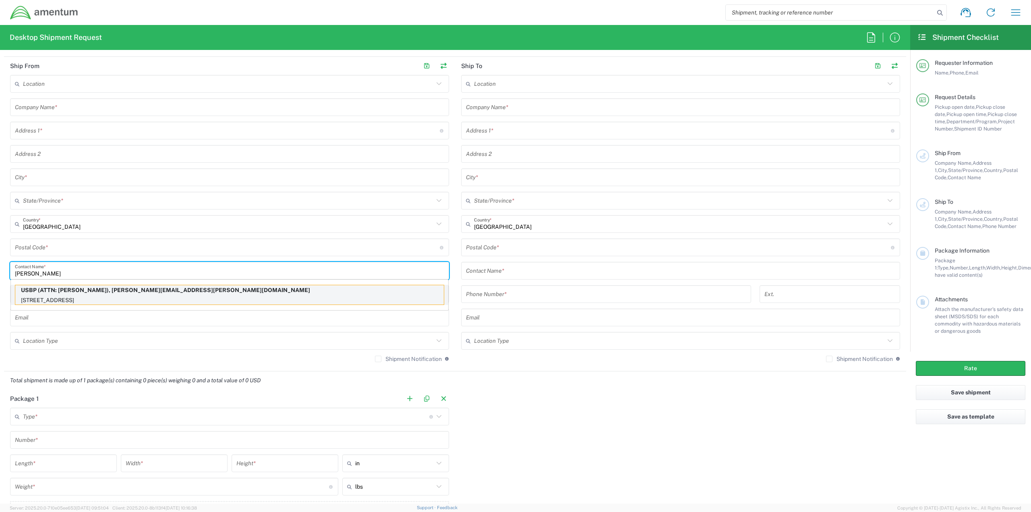
type input "[US_STATE]"
type input "85756"
type input "ATTN: [PERSON_NAME]"
type input "[PHONE_NUMBER]"
type input "[PERSON_NAME][EMAIL_ADDRESS][PERSON_NAME][DOMAIN_NAME]"
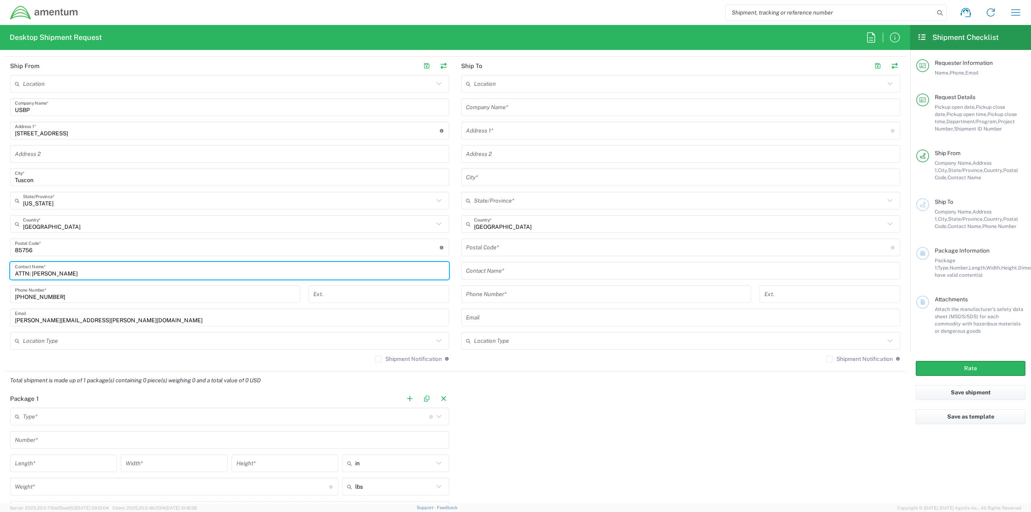
click at [283, 373] on div "Total shipment is made up of 1 package(s) containing 0 piece(s) weighing 0 and …" at bounding box center [455, 380] width 911 height 18
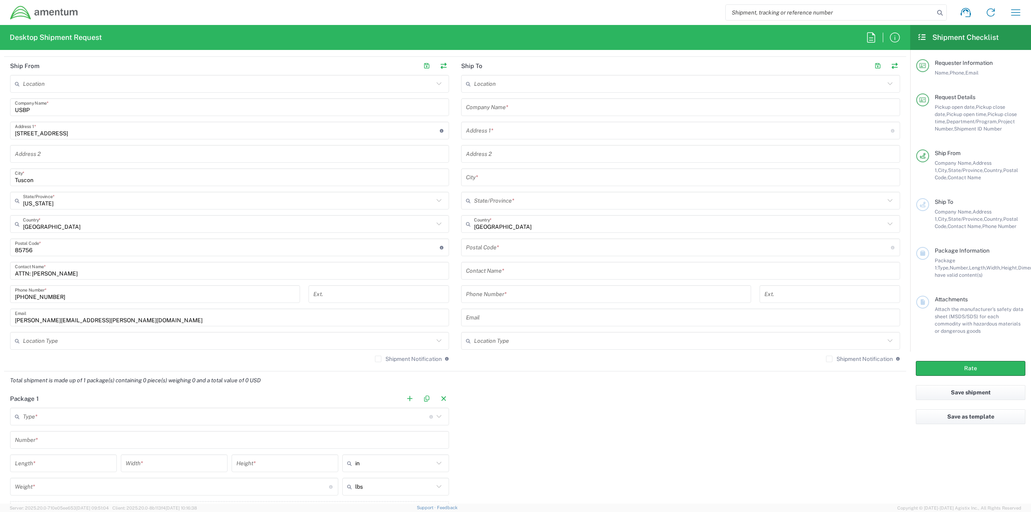
click at [375, 361] on label "Shipment Notification" at bounding box center [408, 359] width 67 height 6
click at [378, 359] on input "Shipment Notification" at bounding box center [378, 359] width 0 height 0
click at [507, 275] on input "text" at bounding box center [680, 271] width 429 height 14
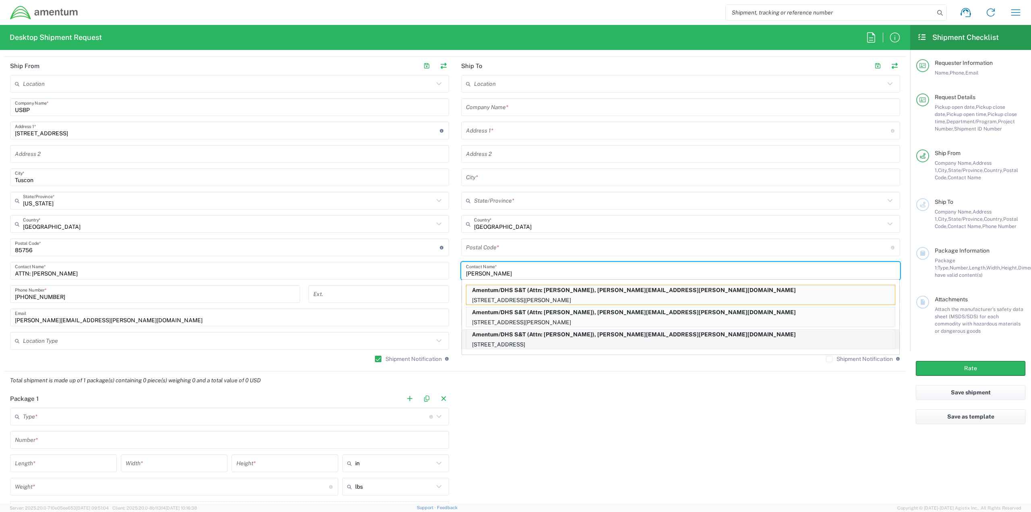
type input "[PERSON_NAME]"
click at [606, 333] on p "Amentum/DHS S&T (Attn: [PERSON_NAME]), [PERSON_NAME][EMAIL_ADDRESS][PERSON_NAME…" at bounding box center [680, 334] width 429 height 10
type input "Amentum/DHS S&T"
type input "[STREET_ADDRESS]"
type input "Lorton"
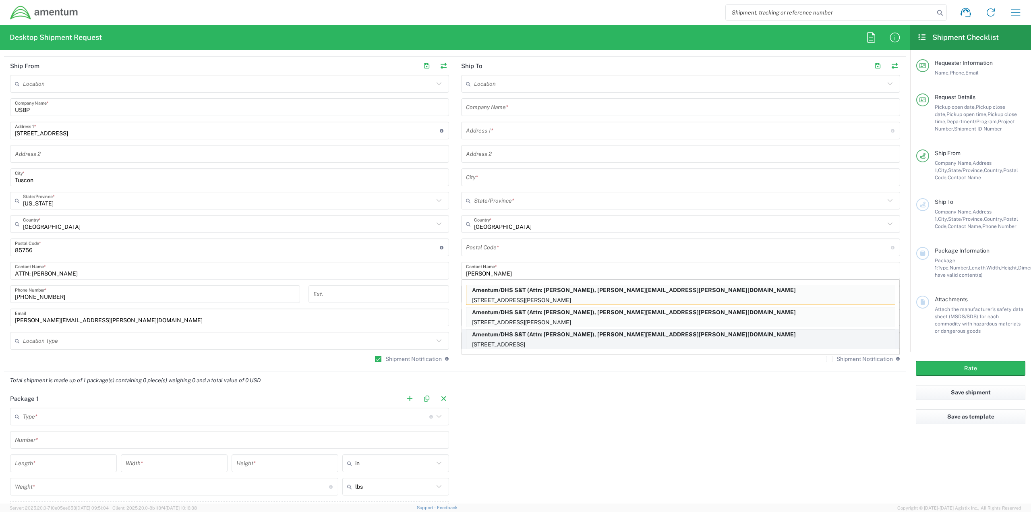
type input "[US_STATE]"
type input "22079"
type input "Attn: [PERSON_NAME]"
type input "[PHONE_NUMBER]"
type input "[PERSON_NAME][EMAIL_ADDRESS][PERSON_NAME][DOMAIN_NAME]"
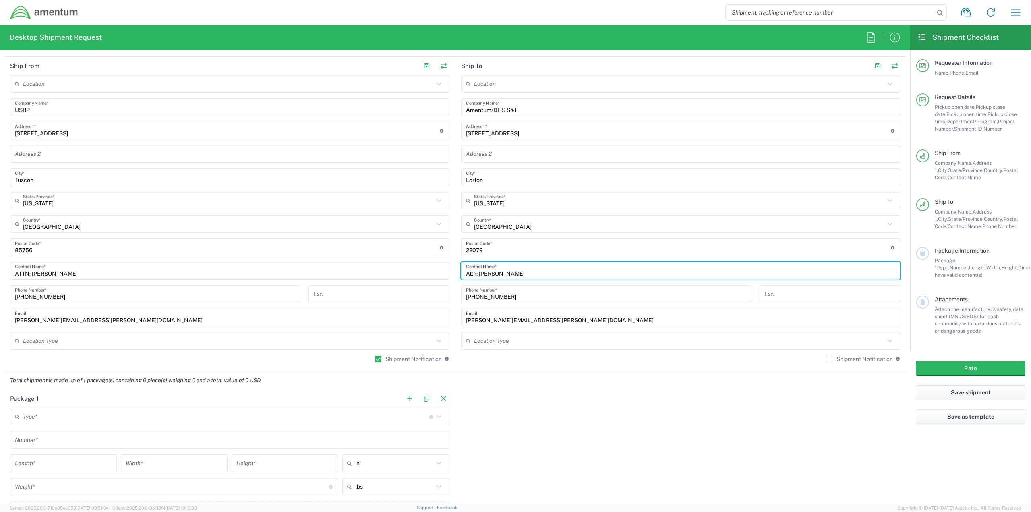
click at [826, 356] on label "Shipment Notification" at bounding box center [859, 359] width 67 height 6
click at [829, 359] on input "Shipment Notification" at bounding box center [829, 359] width 0 height 0
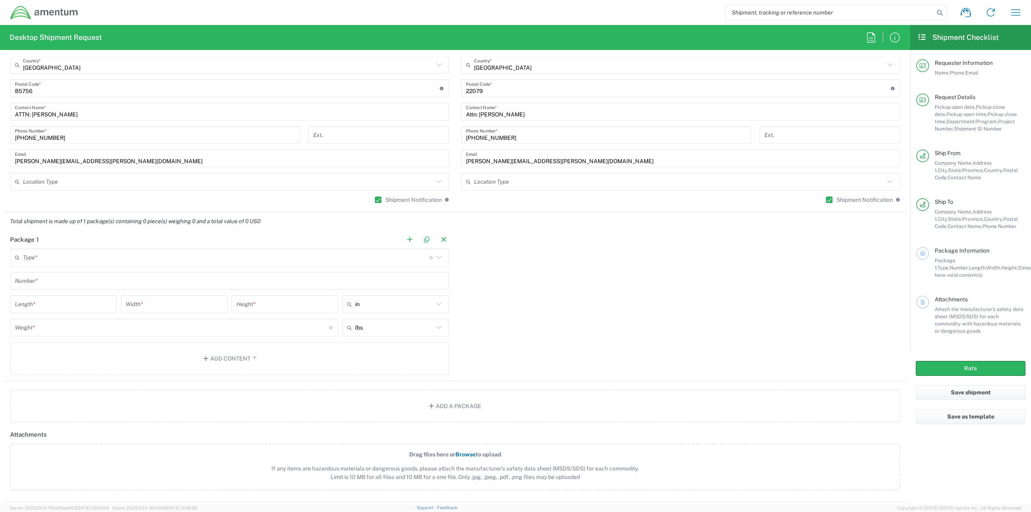
scroll to position [604, 0]
click at [102, 258] on input "text" at bounding box center [226, 256] width 406 height 14
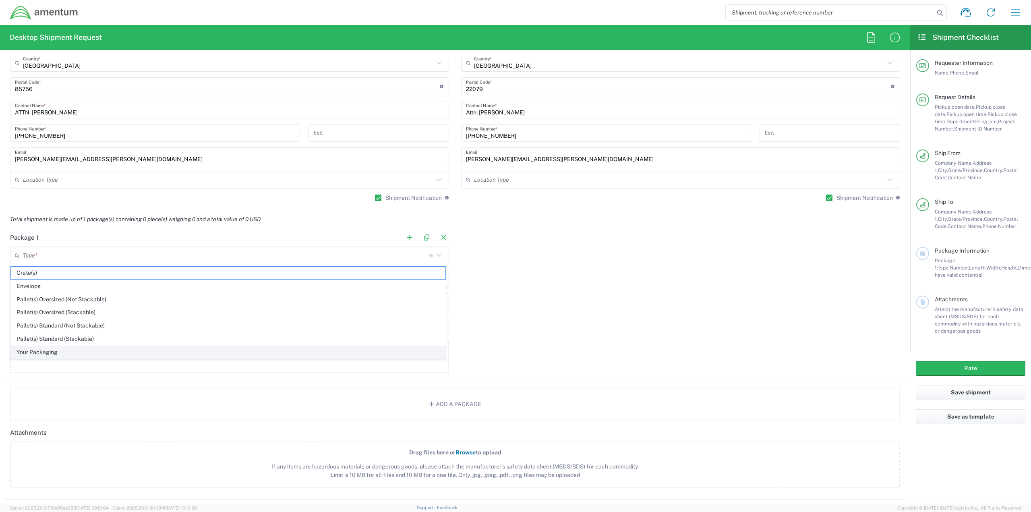
click at [51, 348] on span "Your Packaging" at bounding box center [228, 352] width 435 height 12
type input "Your Packaging"
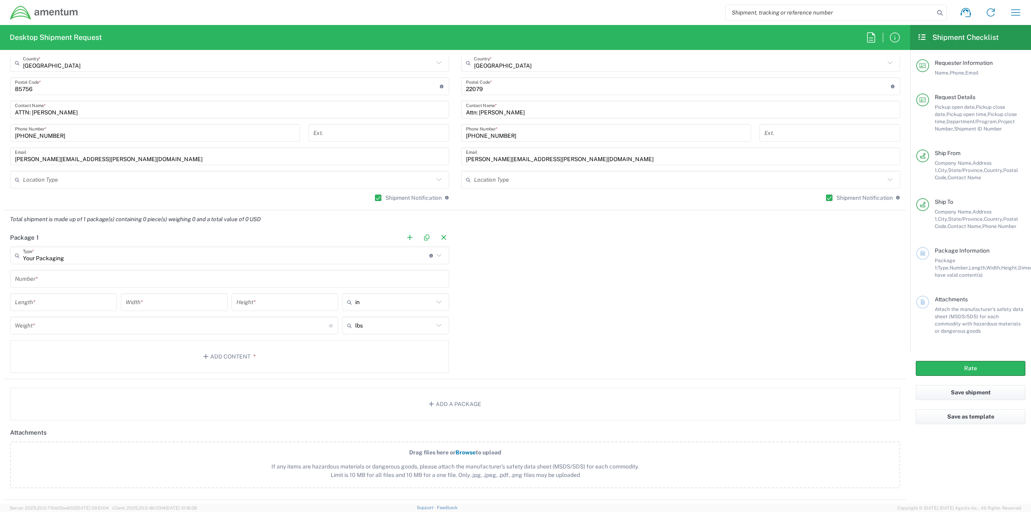
click at [47, 280] on input "text" at bounding box center [229, 279] width 429 height 14
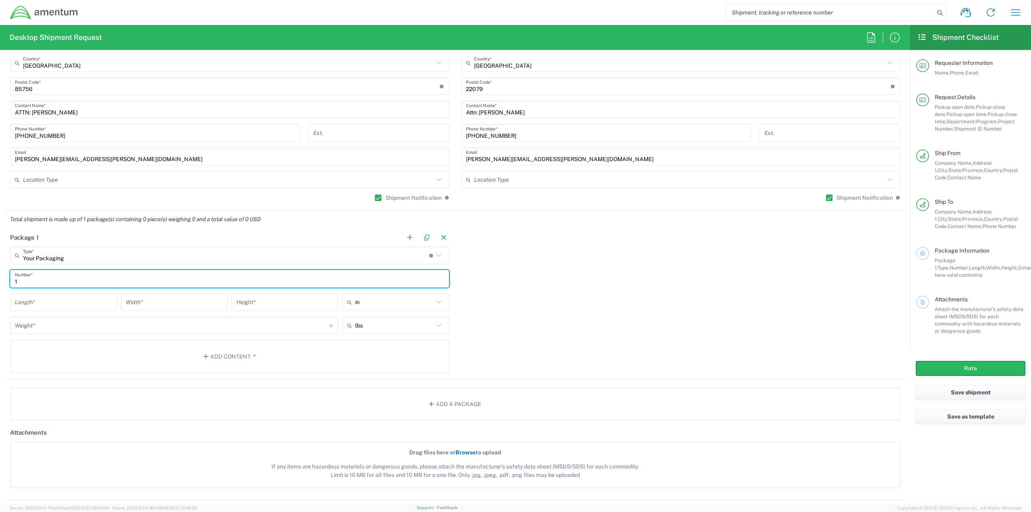
type input "1"
click at [48, 296] on input "number" at bounding box center [63, 302] width 97 height 14
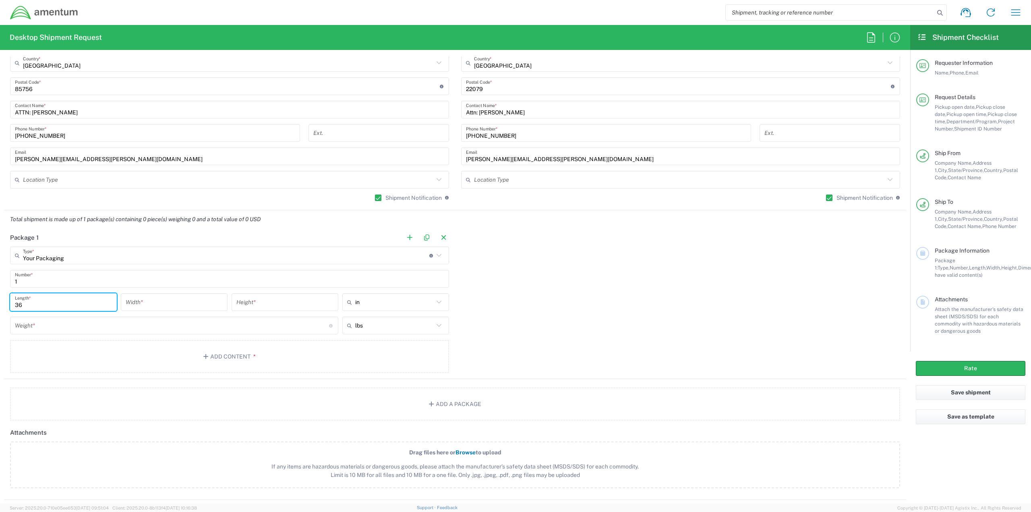
type input "36"
type input "22"
type input "14"
type input "in"
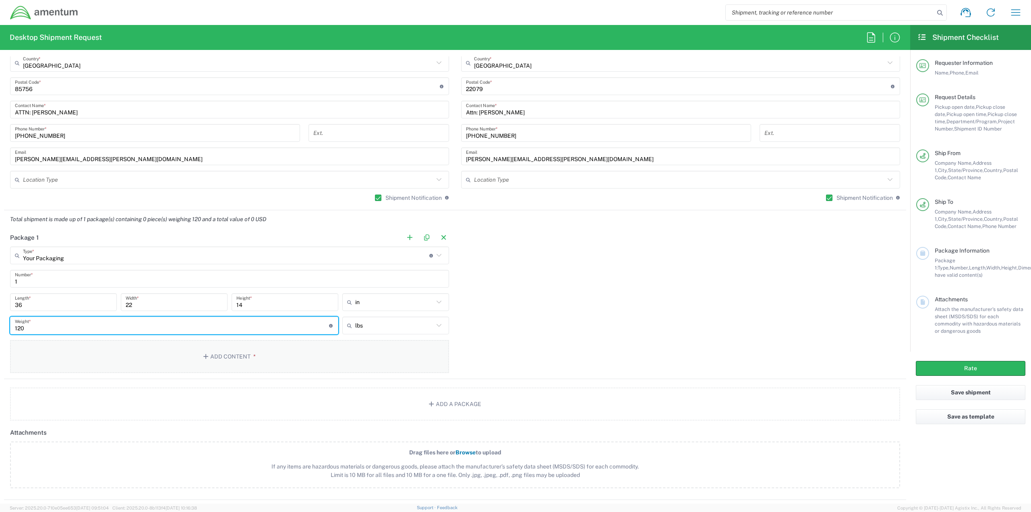
type input "120"
click at [214, 362] on button "Add Content *" at bounding box center [229, 356] width 439 height 33
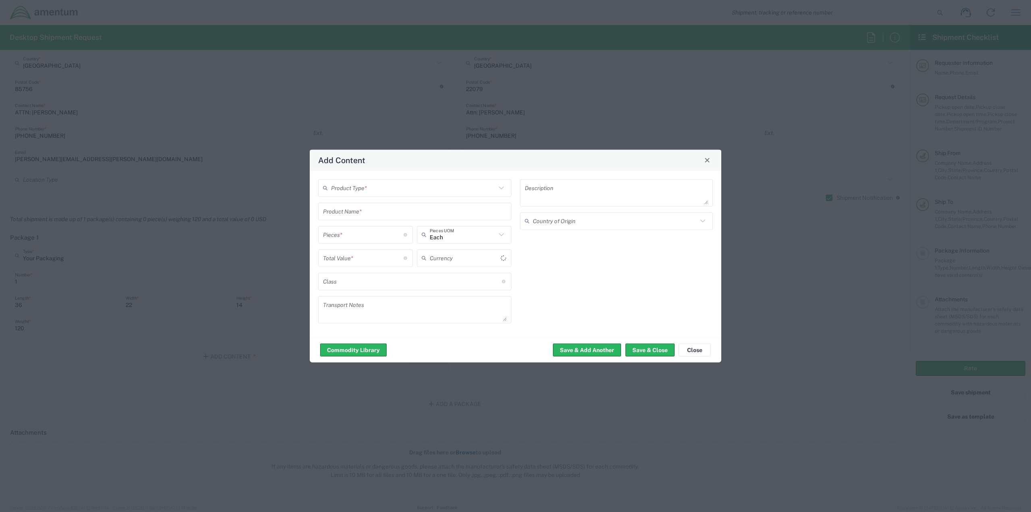
type input "US Dollar"
click at [435, 188] on input "text" at bounding box center [413, 188] width 165 height 14
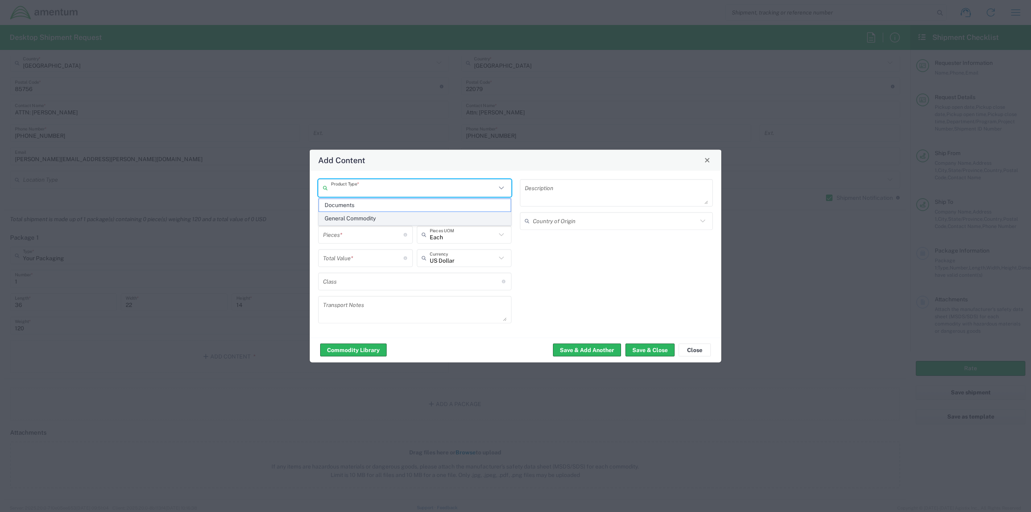
click at [431, 217] on span "General Commodity" at bounding box center [415, 218] width 192 height 12
type input "General Commodity"
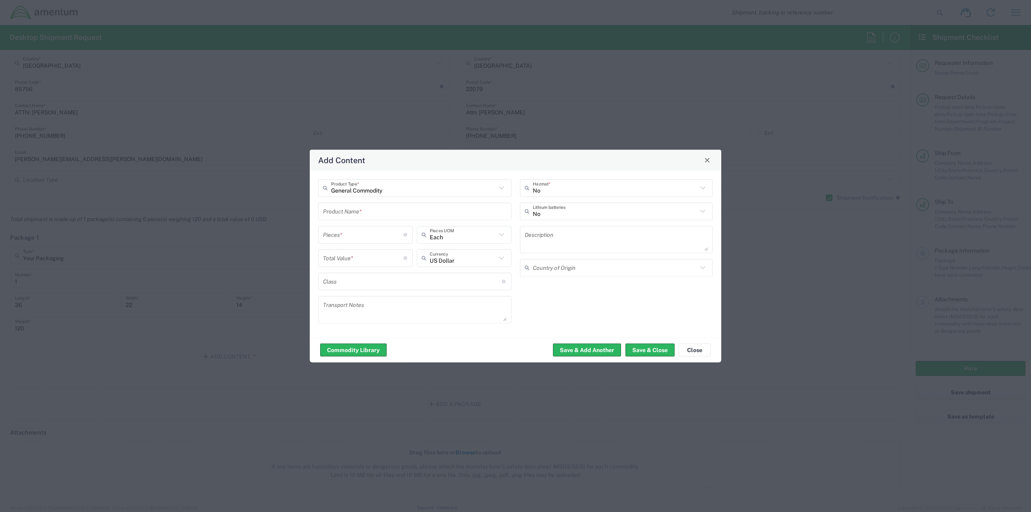
click at [429, 205] on input "text" at bounding box center [415, 211] width 184 height 14
type input "[PERSON_NAME] Radar MPS"
click at [385, 234] on input "number" at bounding box center [363, 235] width 81 height 14
type input "1"
click at [374, 256] on input "number" at bounding box center [363, 258] width 81 height 14
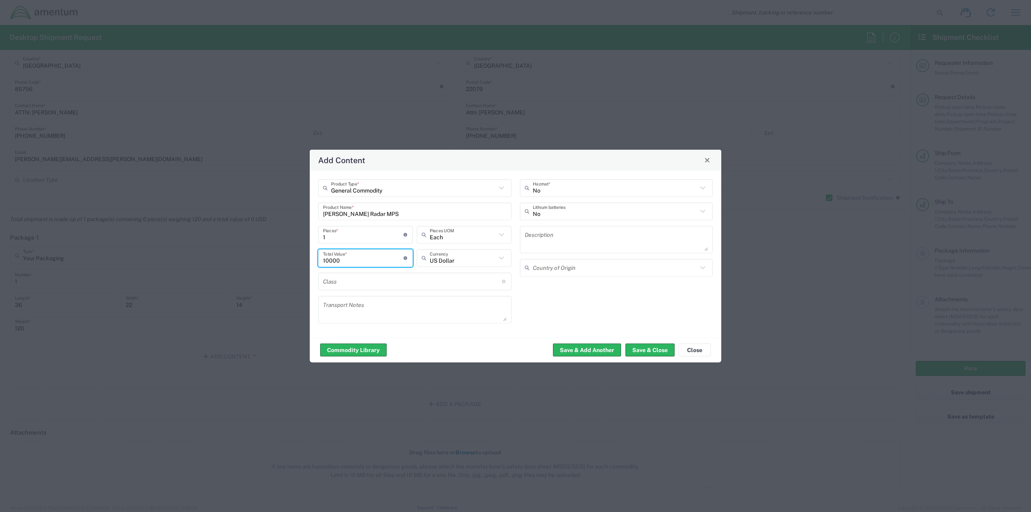
type input "10000"
click at [380, 310] on textarea at bounding box center [415, 309] width 184 height 23
paste textarea "Please use the following contact information if pickup window exceeds selected …"
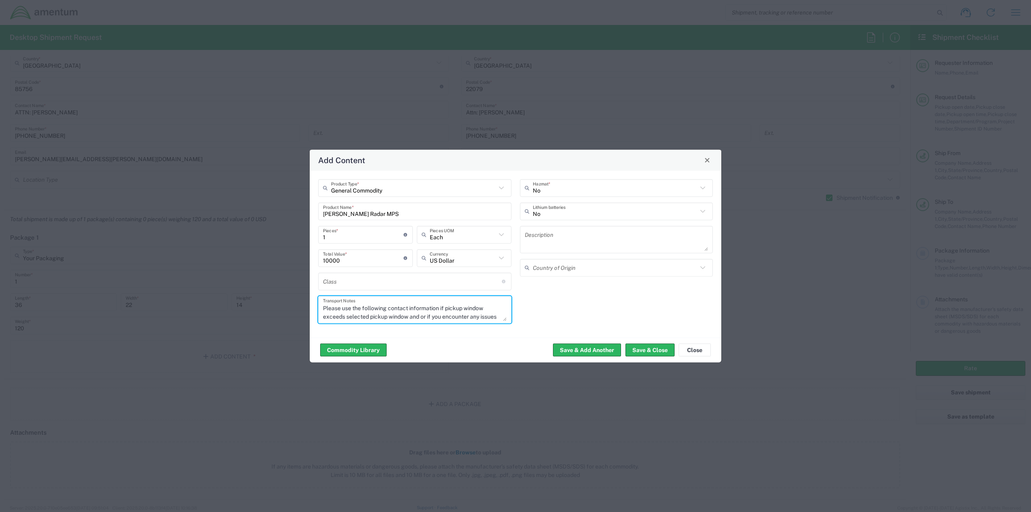
scroll to position [41, 0]
type textarea "Please use the following contact information if pickup window exceeds selected …"
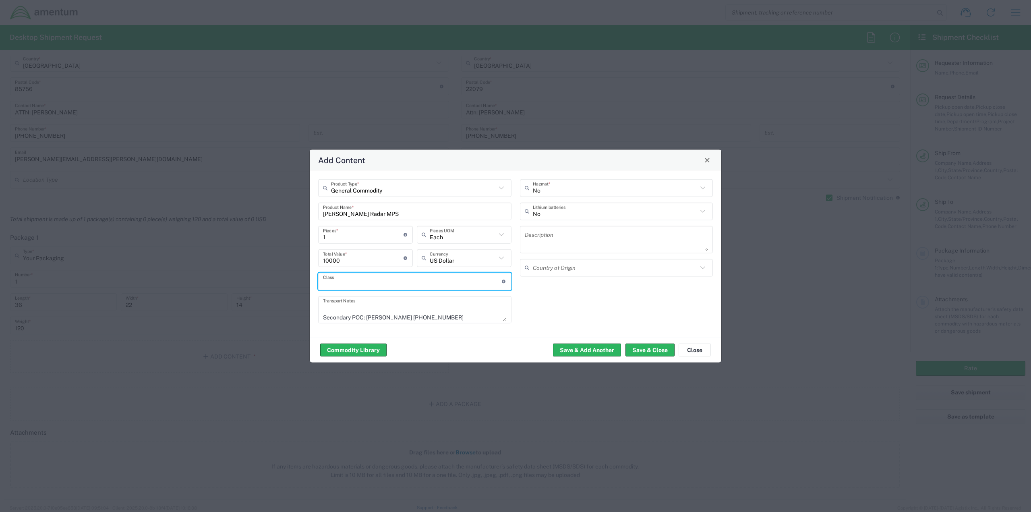
click at [414, 286] on input "text" at bounding box center [412, 281] width 179 height 14
type input "70"
click at [591, 238] on textarea at bounding box center [617, 239] width 184 height 23
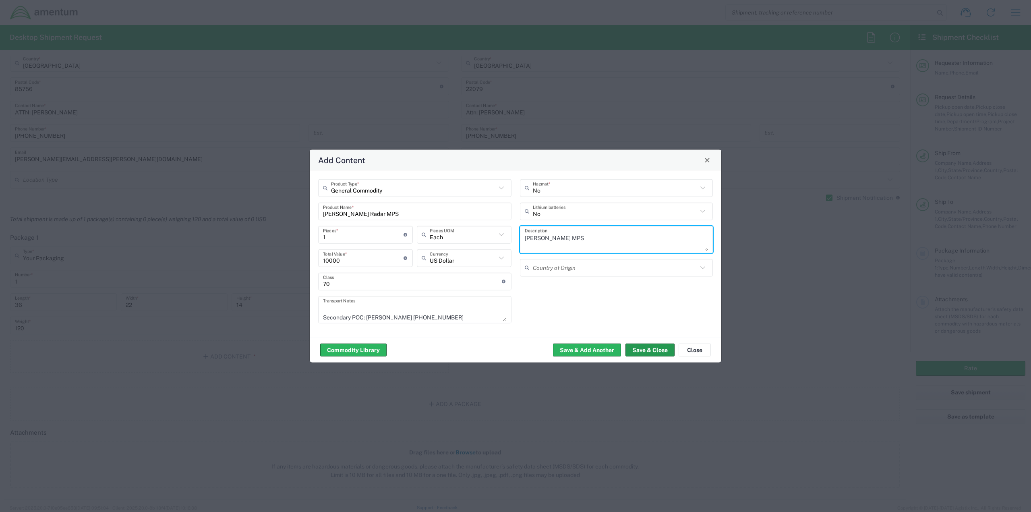
type textarea "[PERSON_NAME] MPS"
click at [650, 347] on button "Save & Close" at bounding box center [650, 350] width 49 height 13
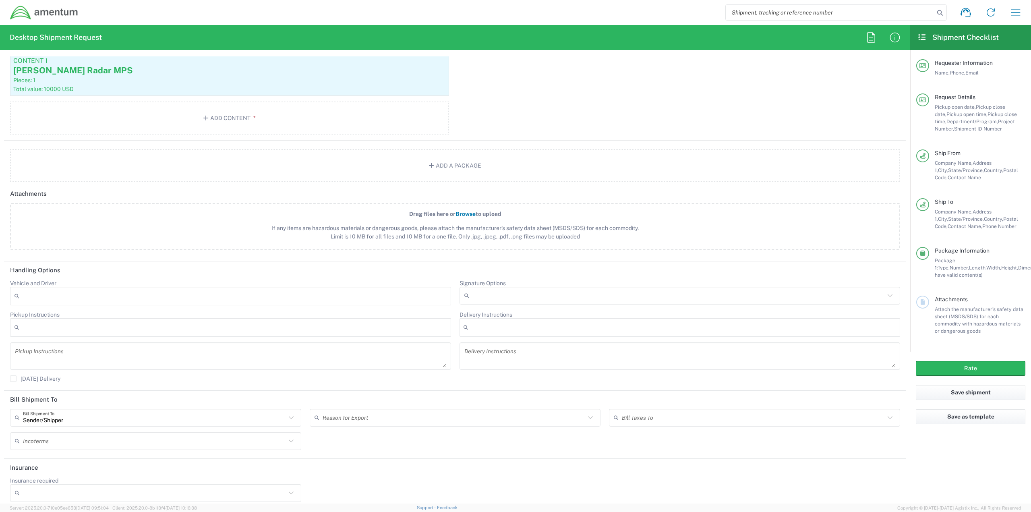
scroll to position [897, 0]
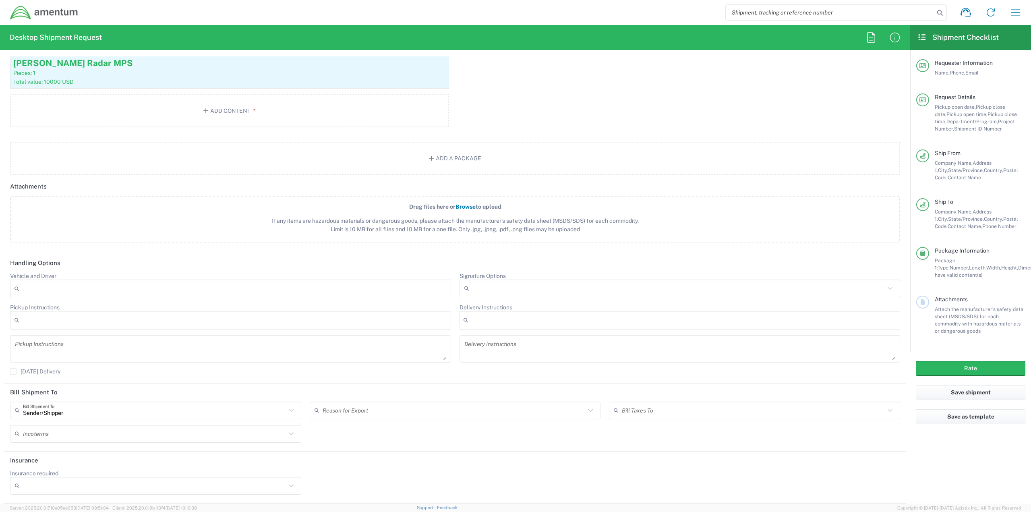
click at [287, 488] on icon at bounding box center [291, 486] width 10 height 10
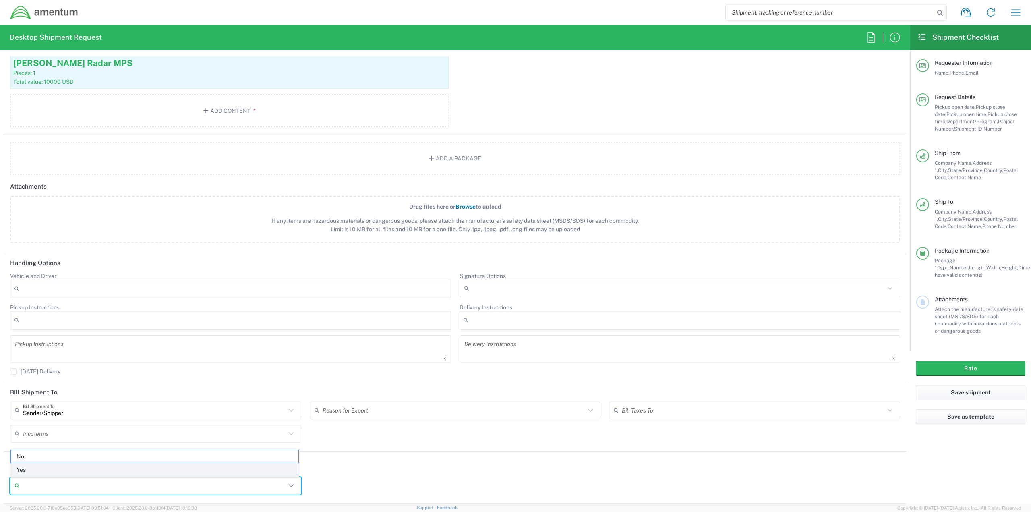
click at [97, 470] on span "Yes" at bounding box center [155, 470] width 288 height 12
type input "Yes"
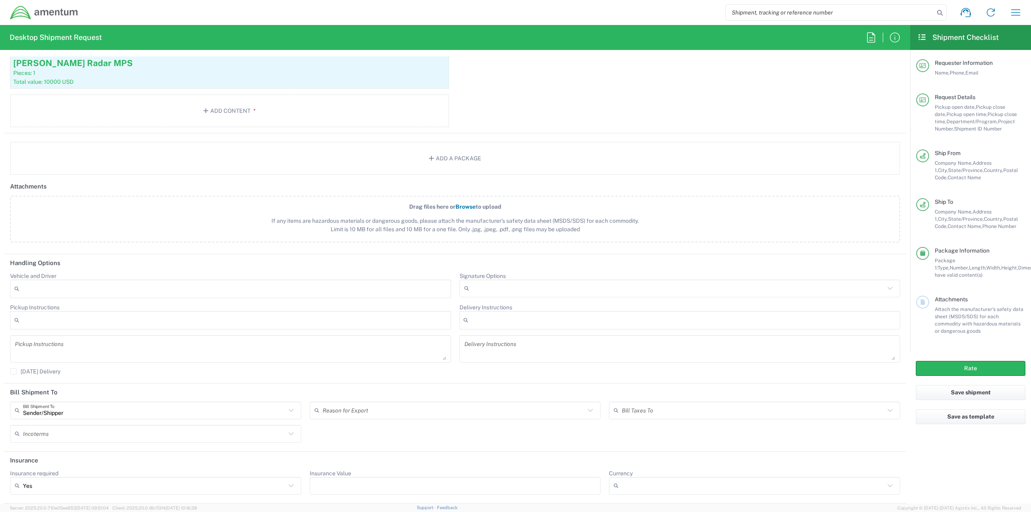
click at [381, 492] on div at bounding box center [455, 486] width 291 height 18
click at [385, 484] on input "Insurance Value" at bounding box center [456, 485] width 282 height 13
type input "1000"
click at [656, 456] on header "Insurance" at bounding box center [455, 461] width 902 height 18
click at [959, 367] on button "Rate" at bounding box center [971, 368] width 110 height 15
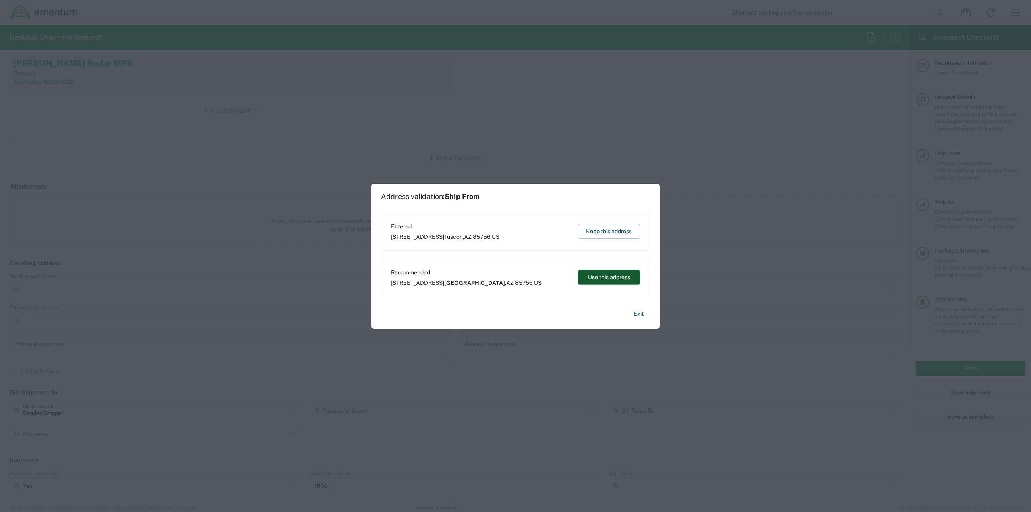
click at [606, 280] on button "Use this address" at bounding box center [609, 277] width 62 height 15
type input "[GEOGRAPHIC_DATA]"
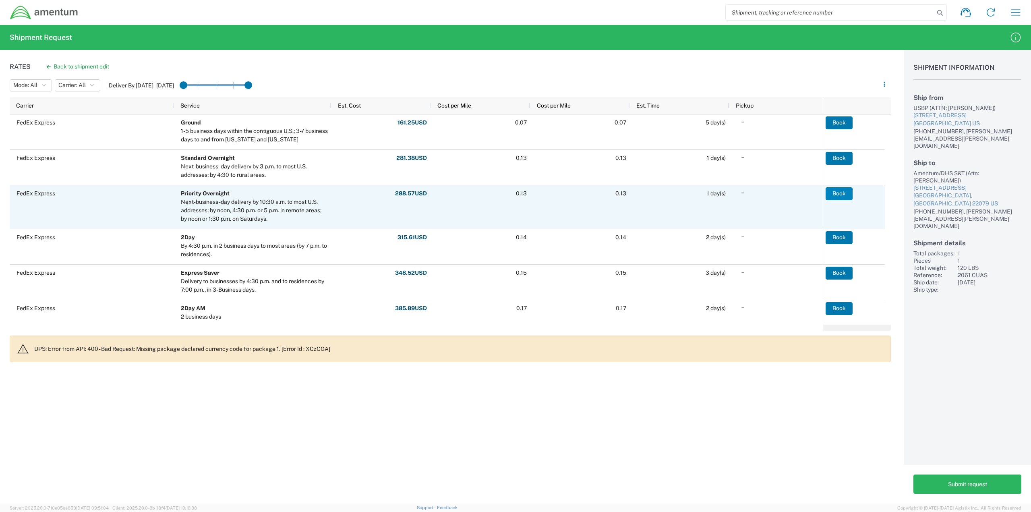
click at [836, 192] on button "Book" at bounding box center [839, 193] width 27 height 13
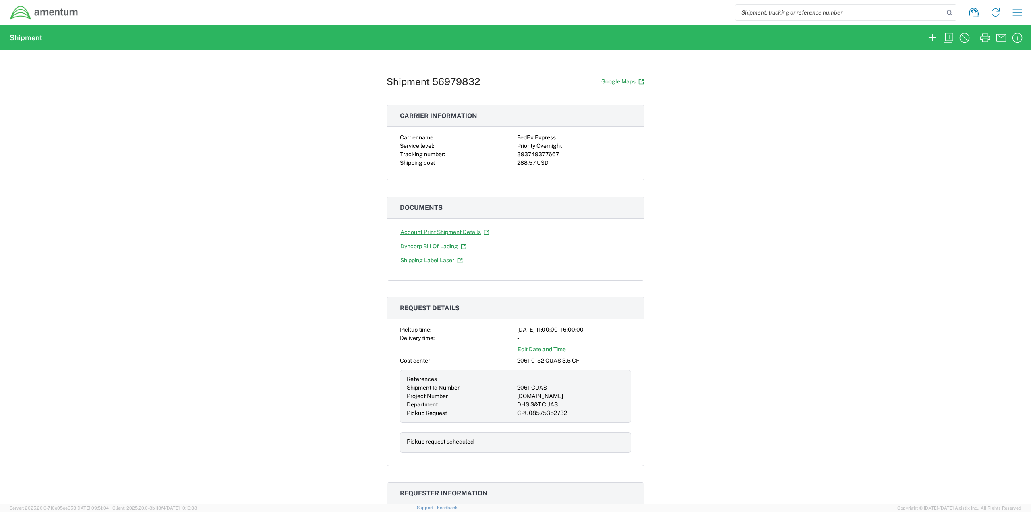
click at [1009, 11] on div "Shipment request Shipment tracking Shipment estimator Desktop shipment request …" at bounding box center [554, 12] width 950 height 19
click at [1016, 13] on icon "button" at bounding box center [1017, 12] width 13 height 13
